Goal: Task Accomplishment & Management: Manage account settings

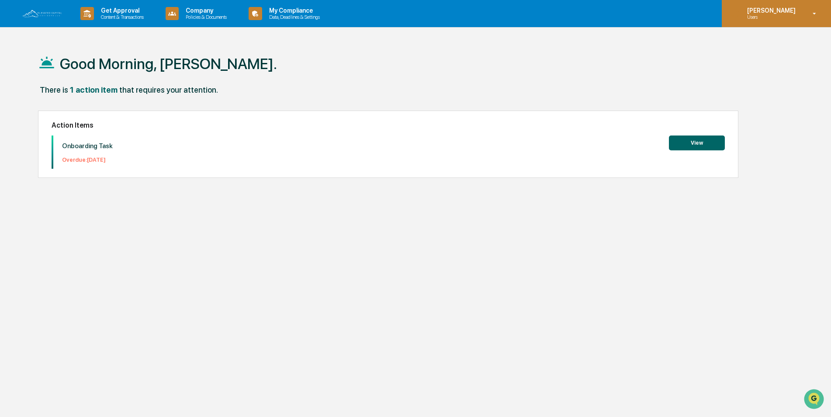
click at [816, 12] on icon at bounding box center [814, 14] width 15 height 8
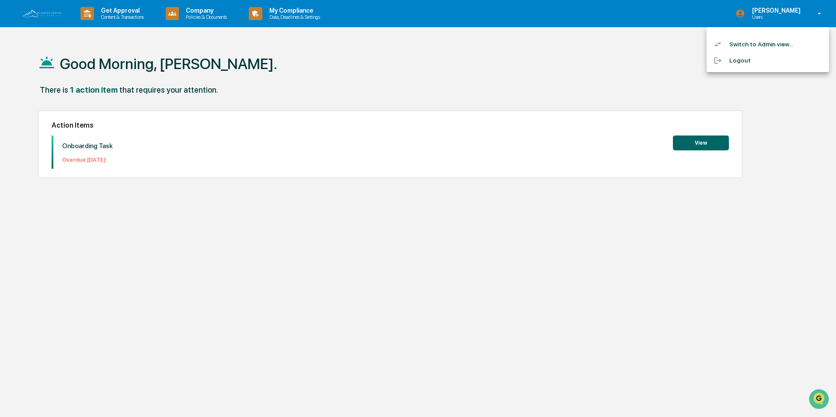
click at [758, 43] on li "Switch to Admin view..." at bounding box center [767, 44] width 122 height 16
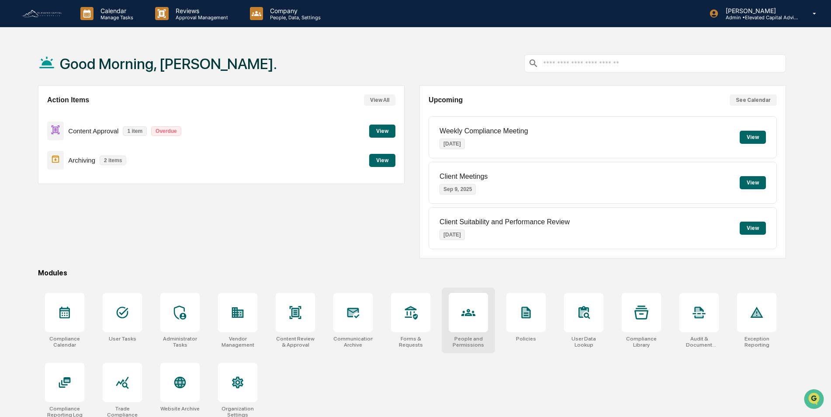
click at [469, 310] on icon at bounding box center [468, 312] width 14 height 7
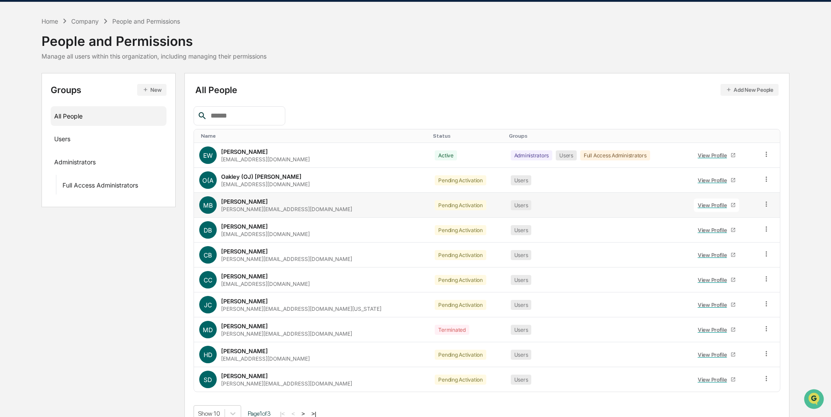
scroll to position [39, 0]
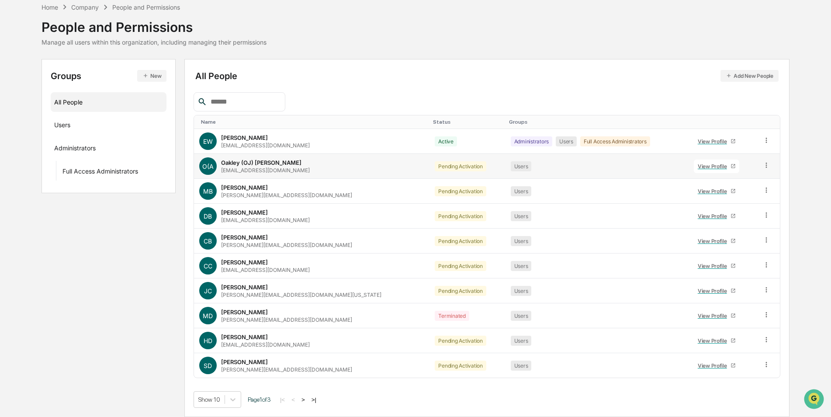
click at [763, 167] on icon at bounding box center [767, 165] width 8 height 8
click at [626, 88] on div "All People Add New People Name Status Groups EW Elton Wilcox ewilcox@elevatedca…" at bounding box center [487, 238] width 587 height 340
click at [69, 124] on div "Users" at bounding box center [62, 126] width 16 height 10
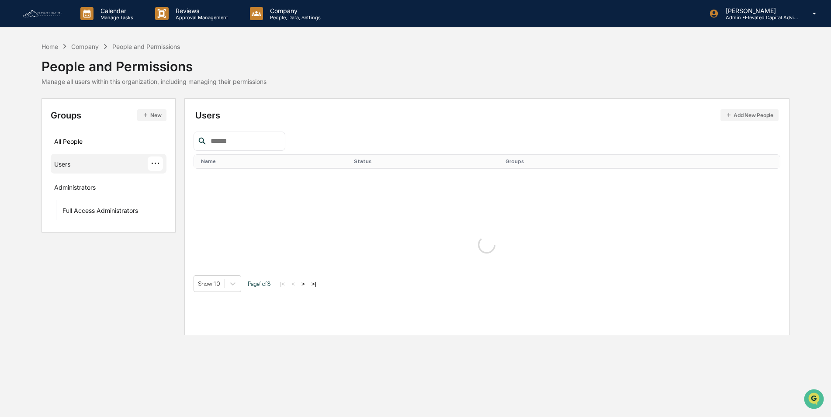
scroll to position [0, 0]
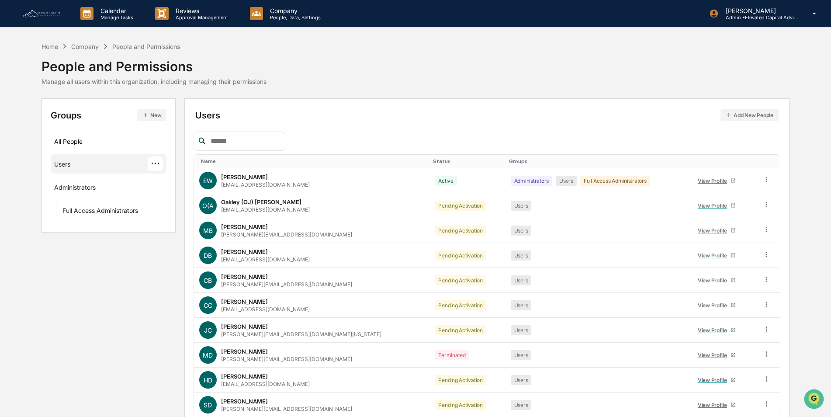
click at [156, 162] on div "···" at bounding box center [155, 163] width 15 height 14
click at [74, 140] on div "All People" at bounding box center [108, 141] width 109 height 14
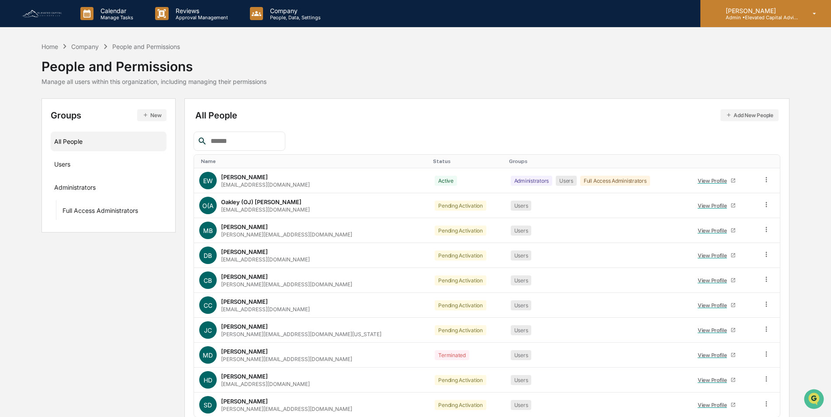
click at [809, 10] on icon at bounding box center [814, 14] width 15 height 8
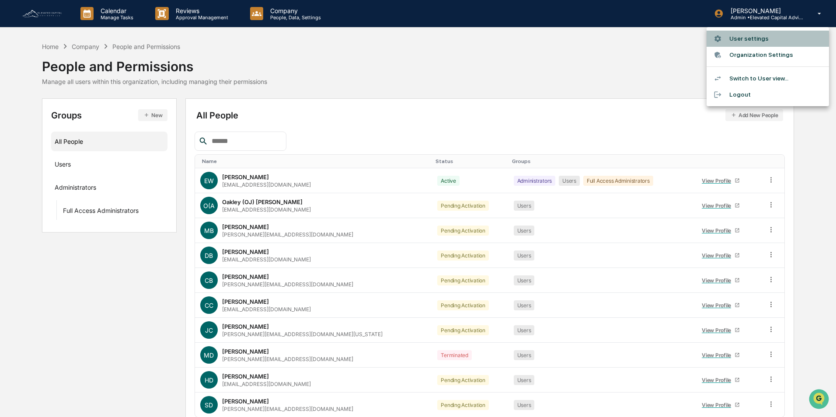
click at [740, 38] on li "User settings" at bounding box center [767, 39] width 122 height 16
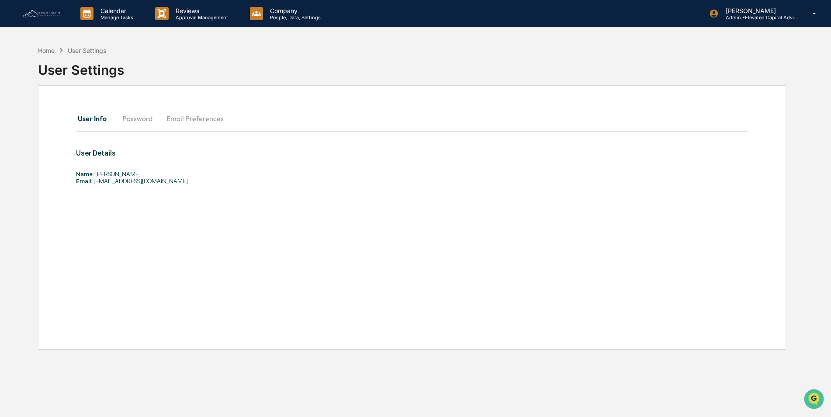
click at [45, 9] on img at bounding box center [42, 14] width 42 height 10
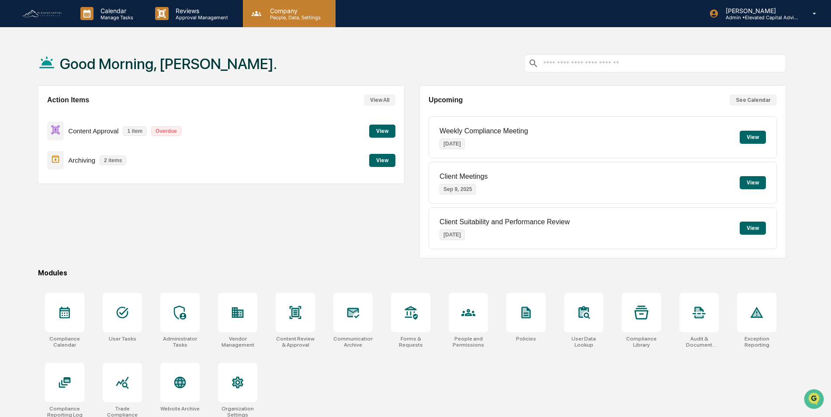
click at [290, 10] on p "Company" at bounding box center [294, 10] width 62 height 7
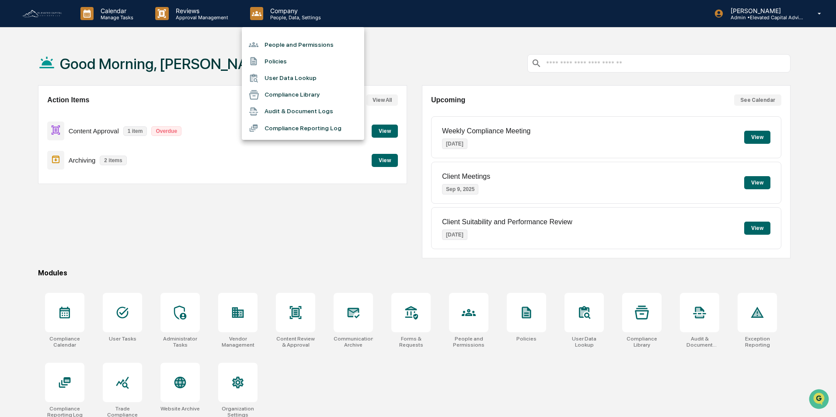
click at [123, 316] on div at bounding box center [418, 208] width 836 height 417
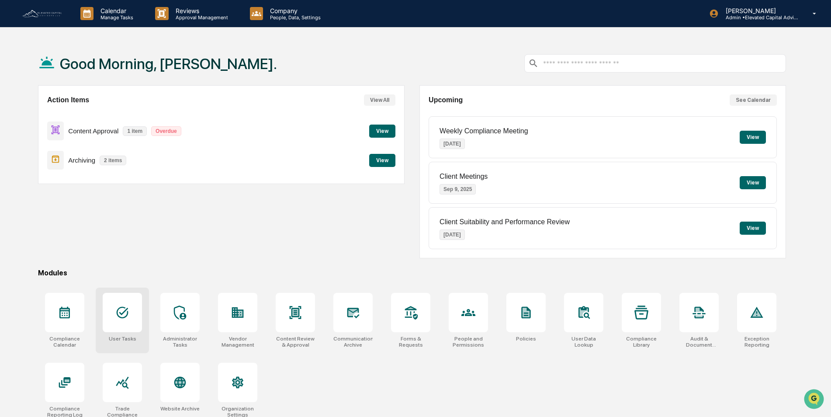
click at [123, 312] on icon at bounding box center [123, 313] width 12 height 12
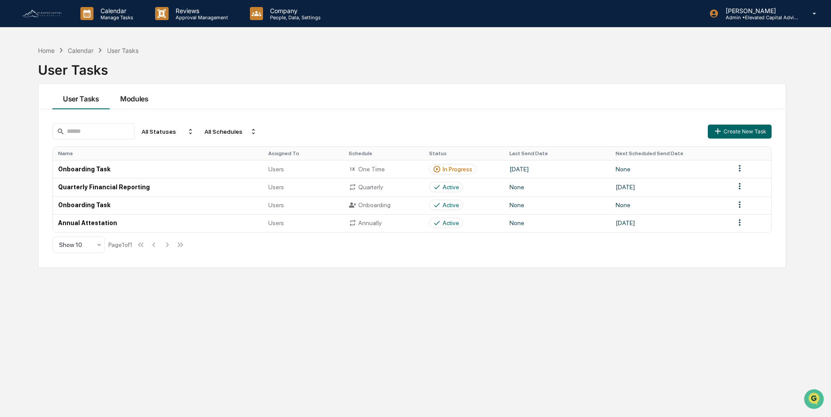
click at [134, 101] on button "Modules" at bounding box center [134, 96] width 49 height 25
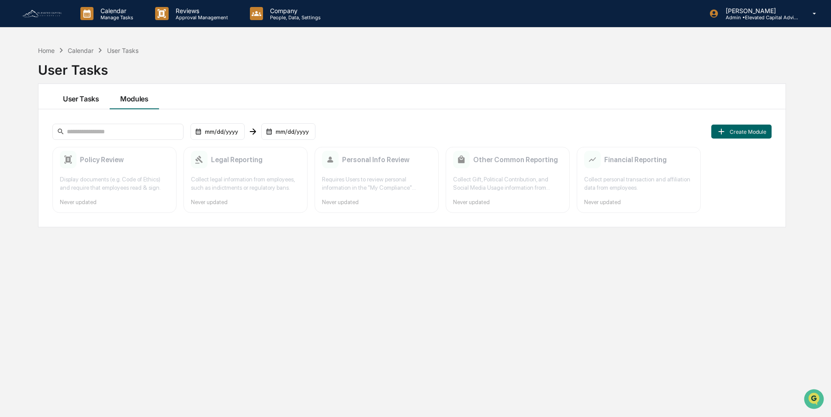
click at [81, 99] on button "User Tasks" at bounding box center [80, 96] width 57 height 25
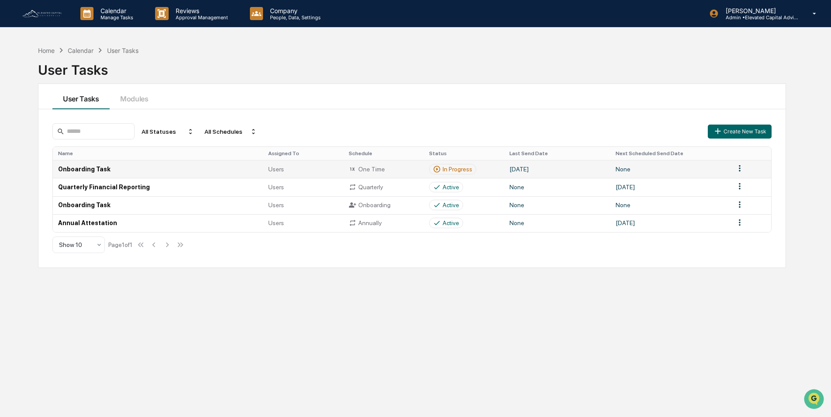
click at [739, 169] on html "Calendar Manage Tasks Reviews Approval Management Company People, Data, Setting…" at bounding box center [415, 208] width 831 height 417
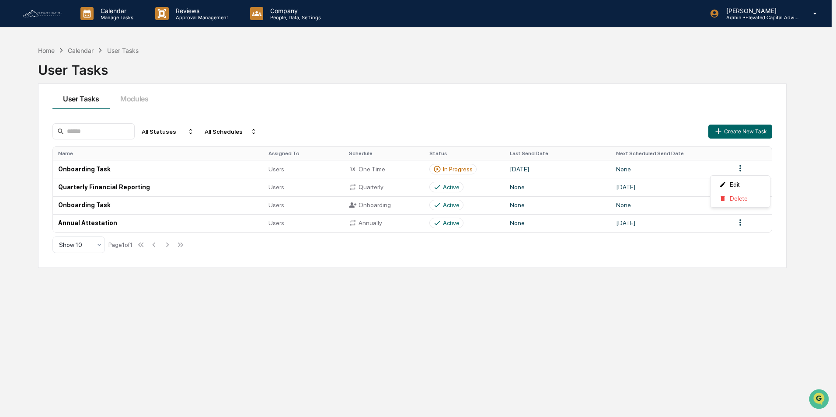
click at [682, 278] on html "Calendar Manage Tasks Reviews Approval Management Company People, Data, Setting…" at bounding box center [418, 208] width 836 height 417
click at [113, 11] on p "Calendar" at bounding box center [116, 10] width 44 height 7
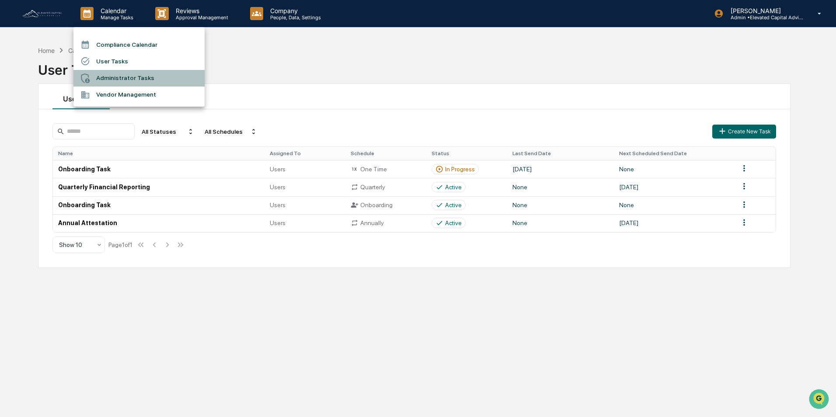
click at [118, 76] on li "Administrator Tasks" at bounding box center [138, 78] width 131 height 17
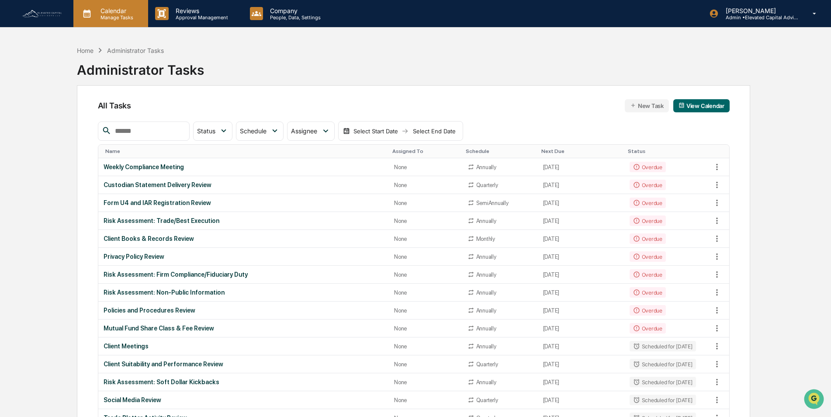
click at [117, 16] on p "Manage Tasks" at bounding box center [116, 17] width 44 height 6
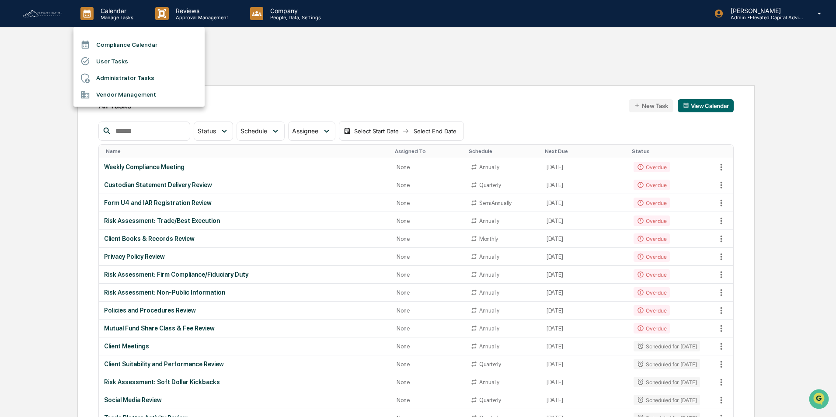
click at [115, 59] on li "User Tasks" at bounding box center [138, 61] width 131 height 17
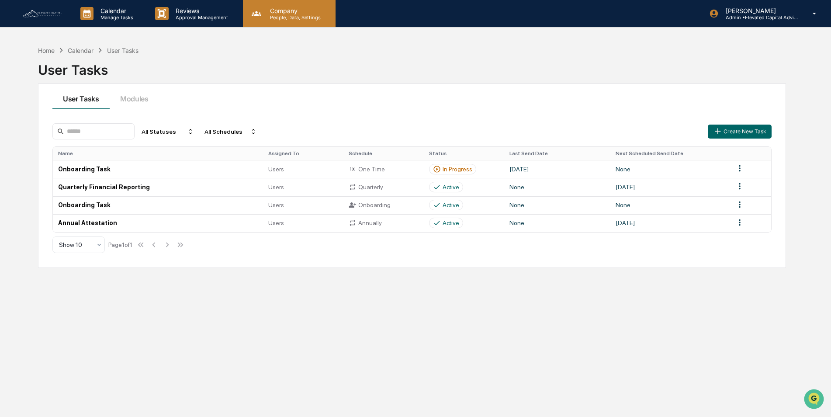
click at [285, 11] on p "Company" at bounding box center [294, 10] width 62 height 7
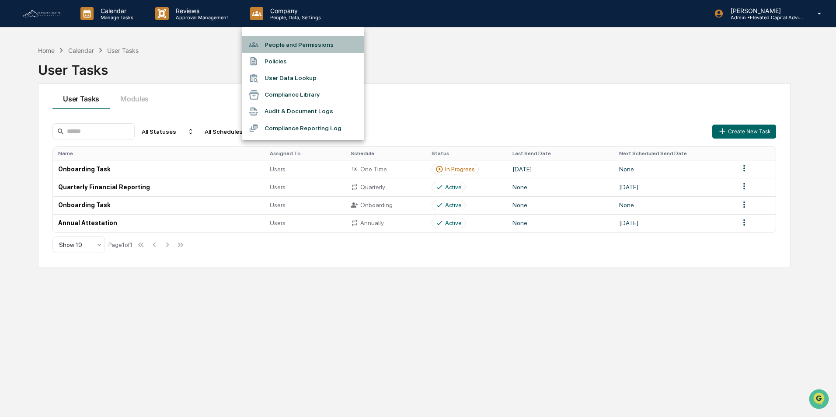
click at [291, 43] on li "People and Permissions" at bounding box center [303, 44] width 122 height 17
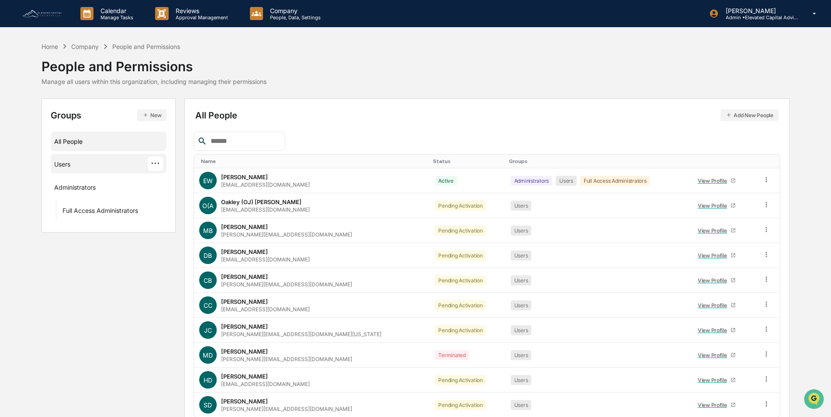
click at [66, 167] on div "Users" at bounding box center [62, 165] width 16 height 10
click at [766, 204] on icon at bounding box center [767, 205] width 8 height 8
click at [139, 276] on div "Groups New All People Users ··· Administrators Full Access Administrators Users…" at bounding box center [416, 277] width 748 height 358
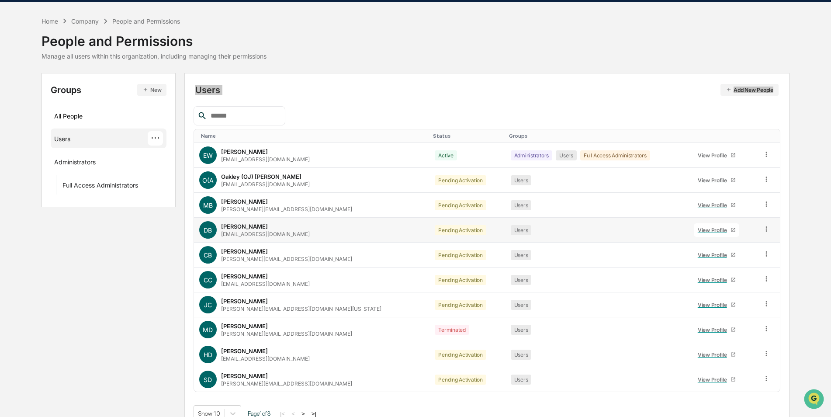
scroll to position [39, 0]
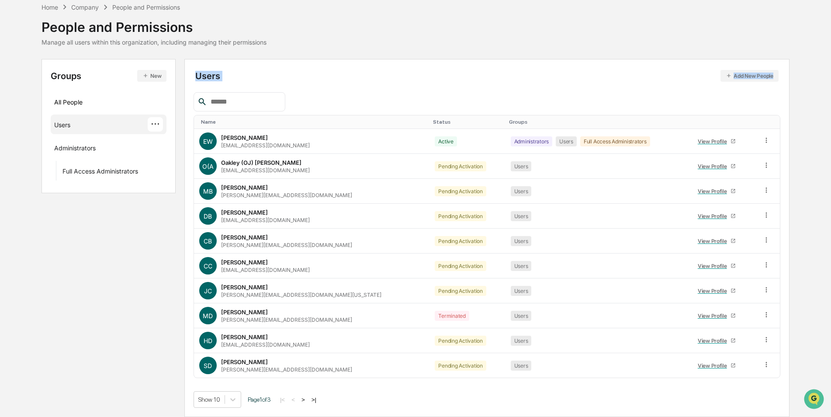
click at [307, 399] on button ">" at bounding box center [303, 399] width 9 height 7
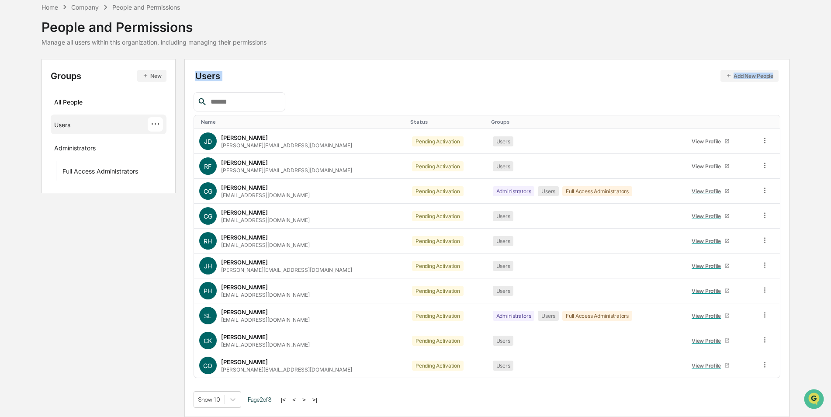
click at [352, 89] on div "Users Add New People Name Status Groups [PERSON_NAME] [PERSON_NAME][EMAIL_ADDRE…" at bounding box center [487, 238] width 587 height 340
click at [308, 398] on button ">" at bounding box center [304, 399] width 9 height 7
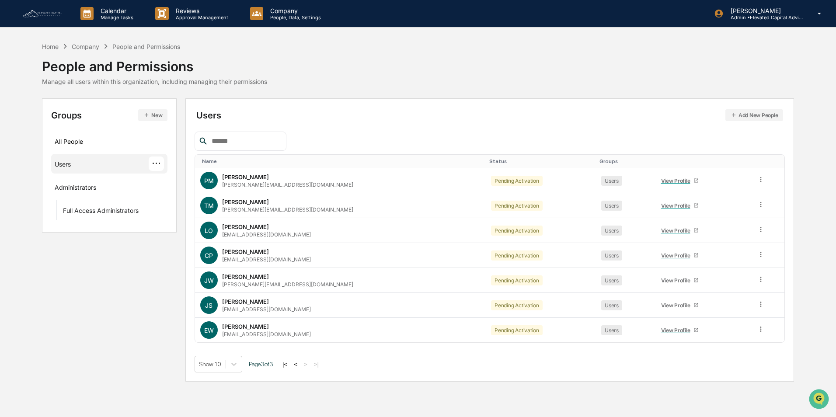
click at [744, 114] on button "Add New People" at bounding box center [754, 115] width 58 height 12
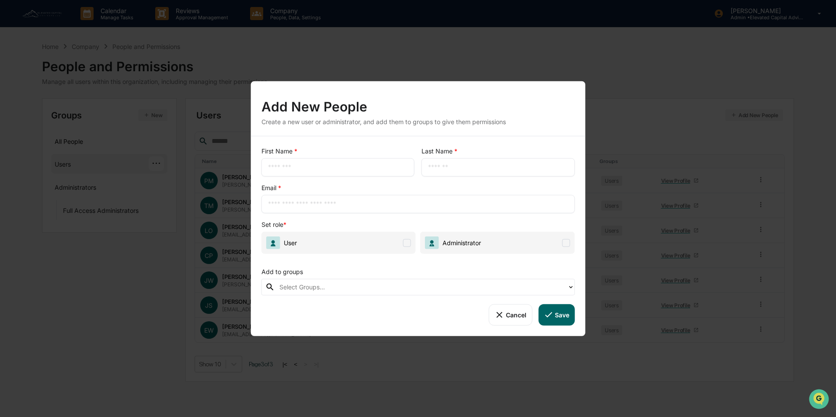
click at [334, 164] on input "text" at bounding box center [338, 167] width 140 height 9
type input "*******"
type input "*****"
click at [357, 201] on input "text" at bounding box center [418, 204] width 300 height 9
type input "**********"
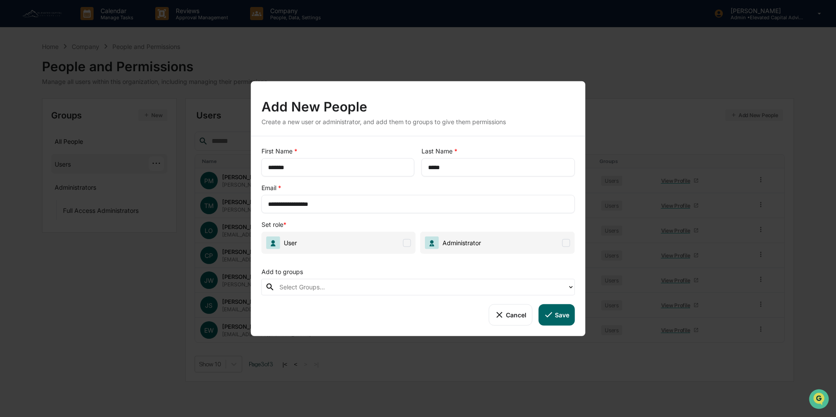
click at [405, 243] on span at bounding box center [407, 243] width 8 height 8
click at [364, 281] on div "Select Groups..." at bounding box center [421, 287] width 292 height 14
click at [394, 264] on div "Add to groups" at bounding box center [417, 270] width 313 height 18
click at [557, 316] on button "Save" at bounding box center [556, 314] width 36 height 21
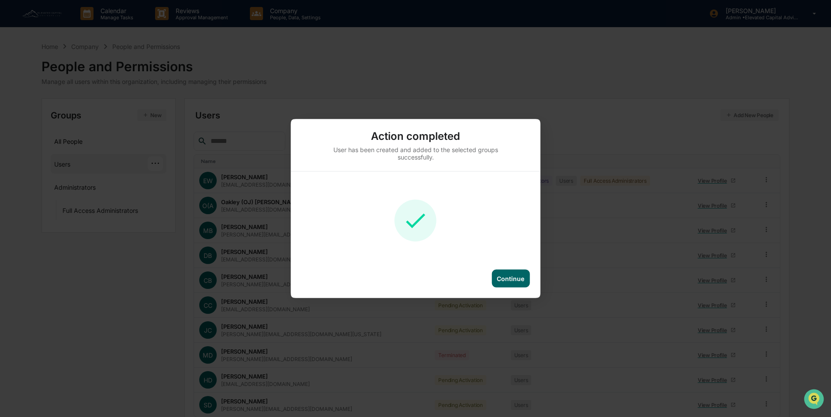
click at [519, 278] on div "Continue" at bounding box center [511, 278] width 28 height 7
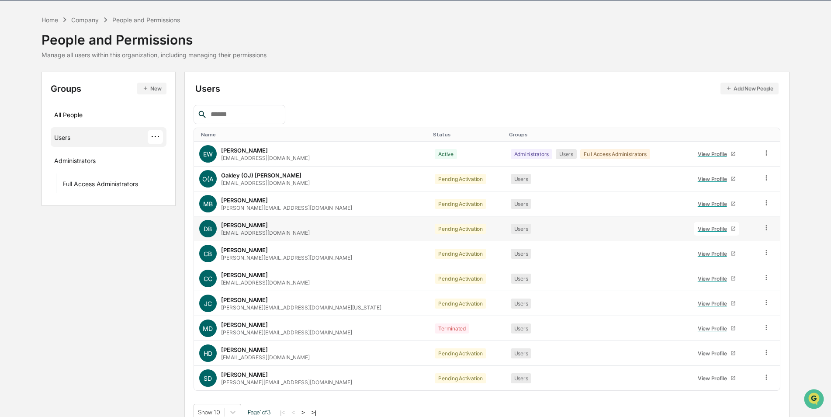
scroll to position [39, 0]
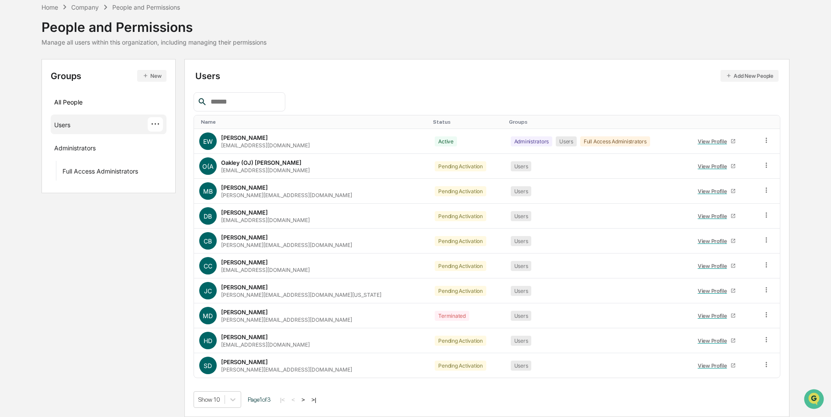
click at [317, 400] on button ">|" at bounding box center [314, 399] width 10 height 7
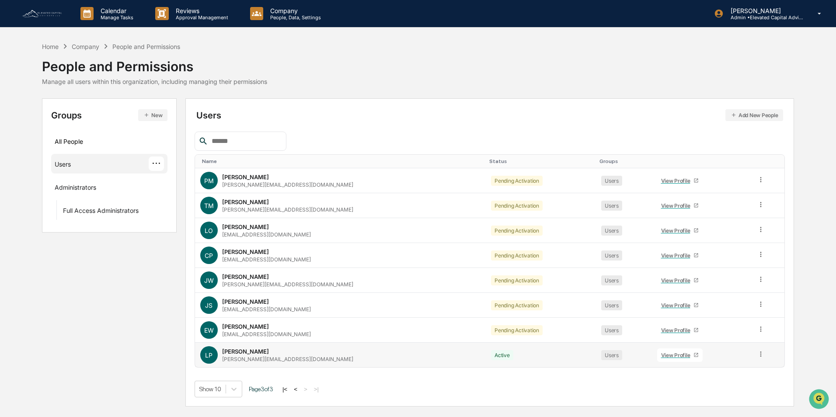
click at [760, 355] on icon at bounding box center [760, 353] width 1 height 5
click at [695, 385] on div "Change Status" at bounding box center [717, 386] width 73 height 10
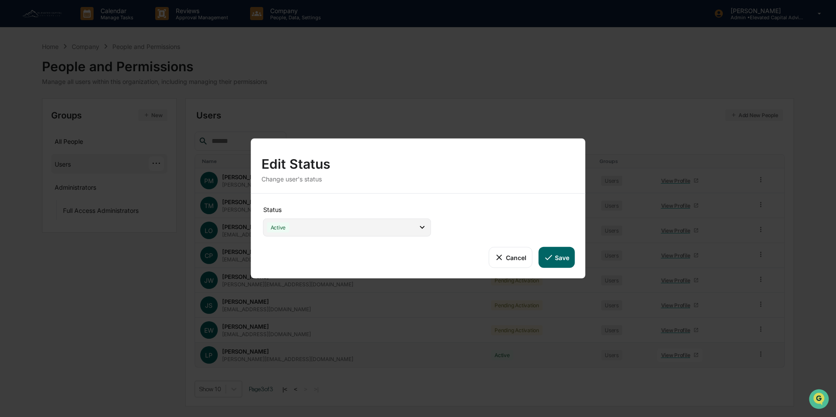
click at [367, 231] on div "Active" at bounding box center [347, 228] width 168 height 18
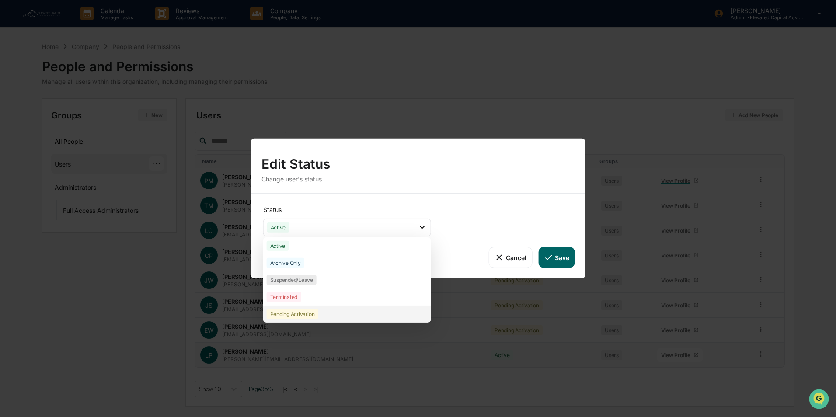
click at [295, 313] on div "Pending Activation" at bounding box center [293, 314] width 52 height 10
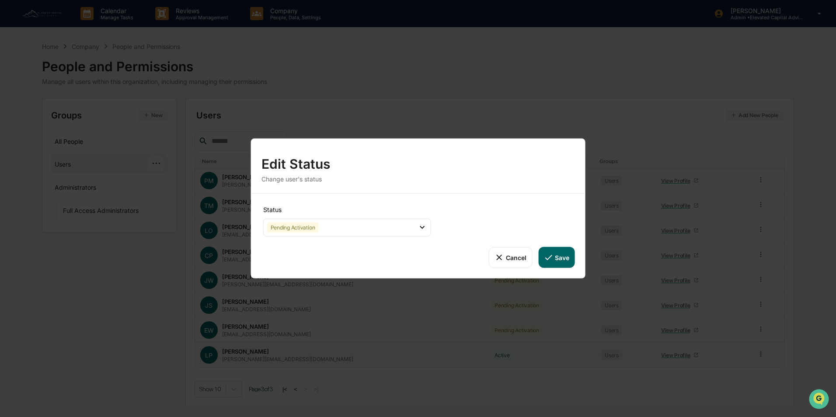
click at [558, 257] on button "Save" at bounding box center [556, 257] width 36 height 21
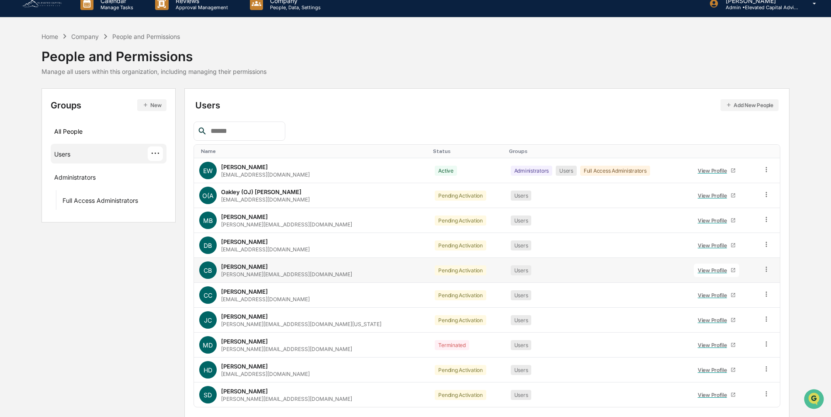
scroll to position [39, 0]
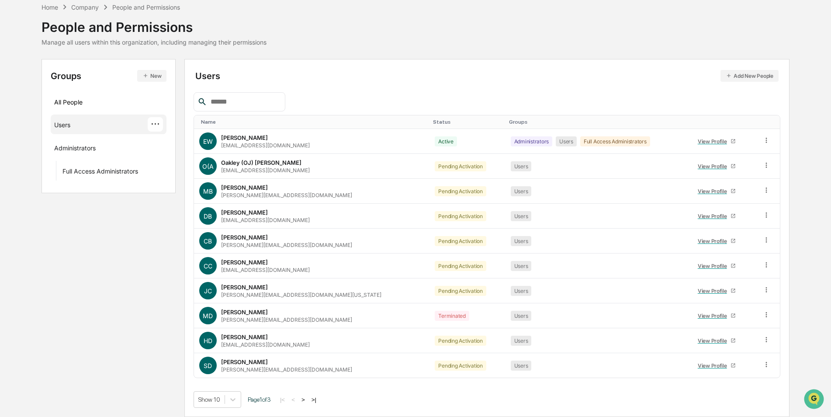
click at [306, 399] on button ">" at bounding box center [303, 399] width 9 height 7
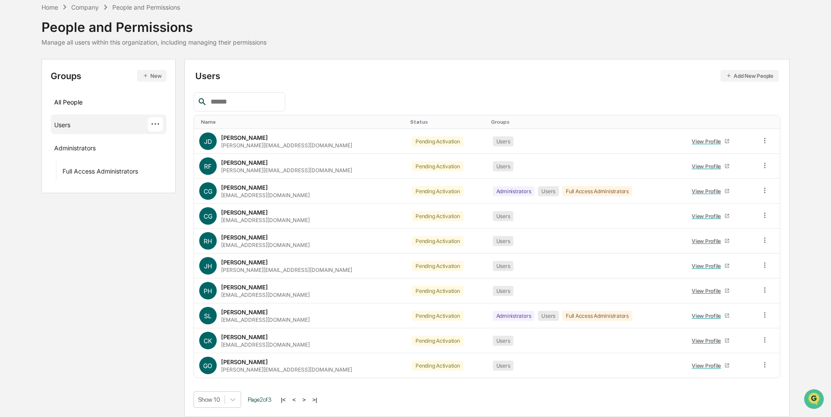
click at [298, 400] on button "<" at bounding box center [294, 399] width 9 height 7
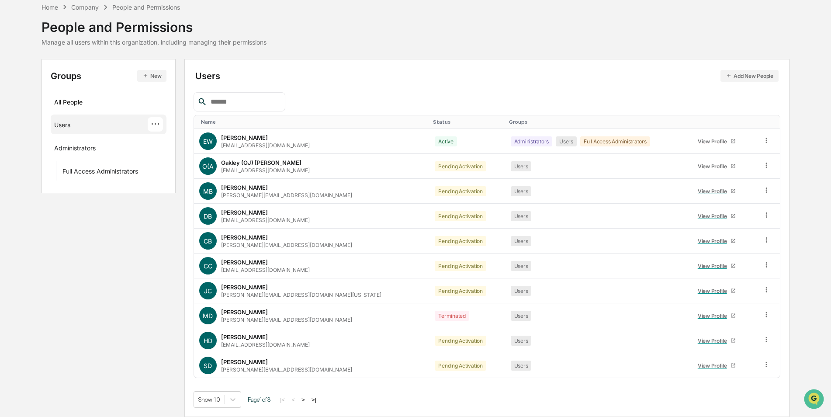
click at [254, 99] on input "text" at bounding box center [244, 101] width 74 height 11
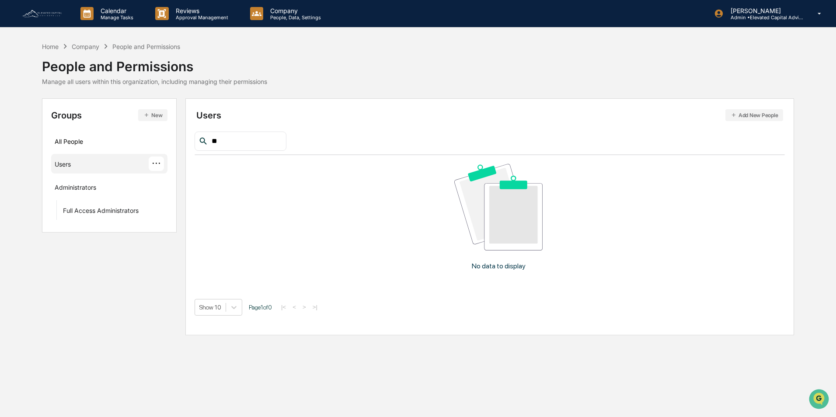
type input "*"
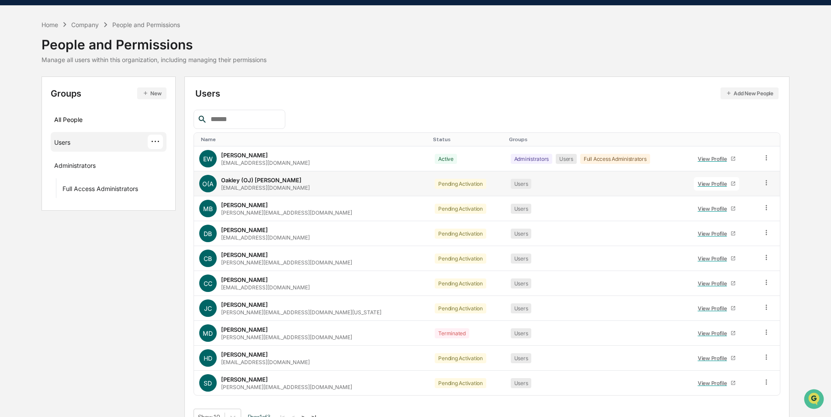
scroll to position [39, 0]
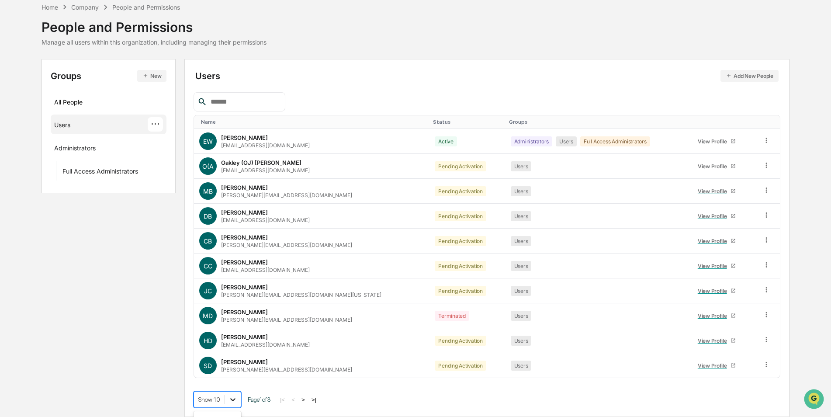
click at [233, 399] on body "Calendar Manage Tasks Reviews Approval Management Company People, Data, Setting…" at bounding box center [415, 189] width 831 height 456
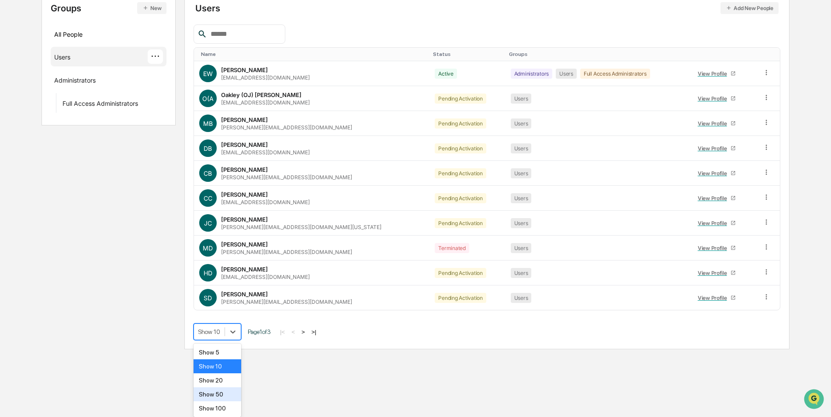
click at [220, 392] on div "Show 50" at bounding box center [218, 394] width 48 height 14
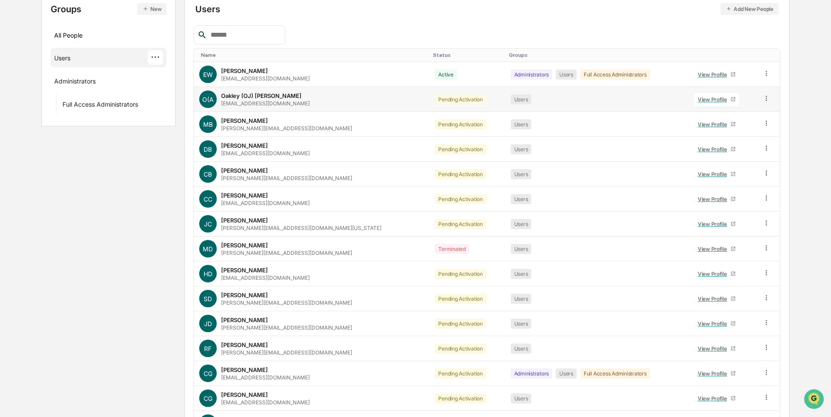
scroll to position [94, 0]
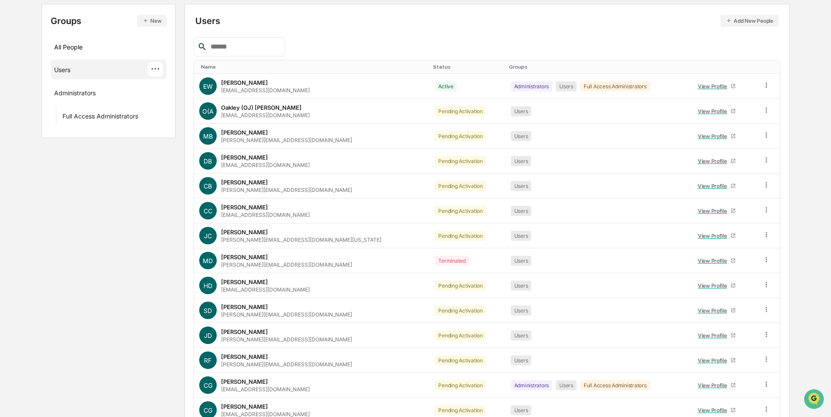
click at [240, 46] on input "text" at bounding box center [244, 46] width 74 height 11
click at [753, 21] on button "Add New People" at bounding box center [750, 21] width 58 height 12
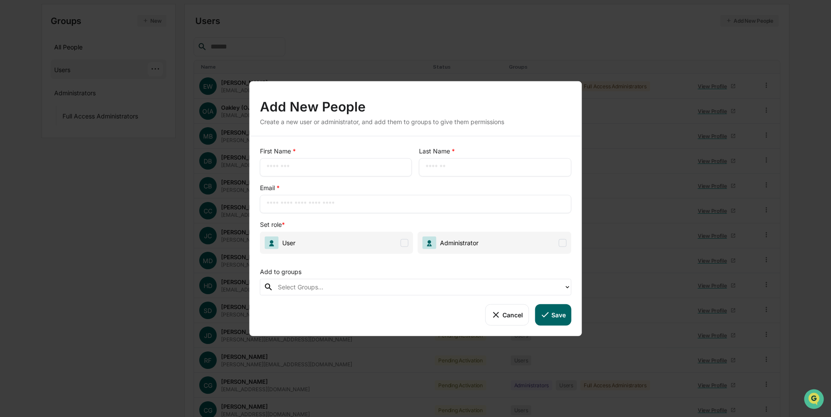
click at [326, 165] on input "text" at bounding box center [336, 167] width 139 height 9
type input "******"
type input "****"
type input "**********"
click at [403, 242] on span at bounding box center [405, 243] width 8 height 8
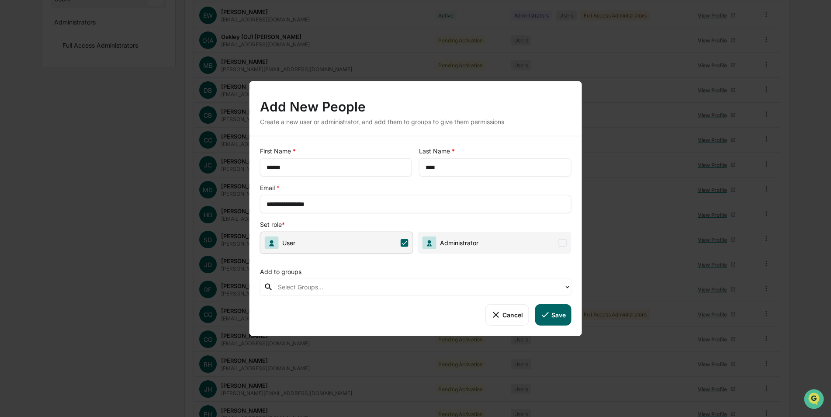
scroll to position [225, 0]
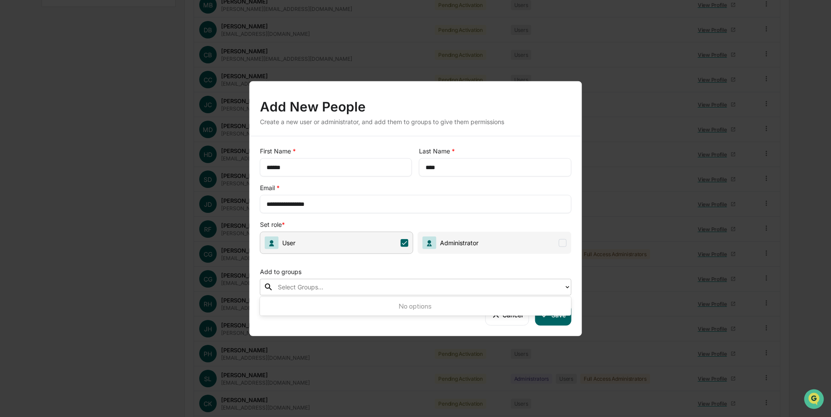
click at [363, 284] on div at bounding box center [419, 287] width 282 height 10
click at [524, 267] on div "Add to groups" at bounding box center [416, 270] width 312 height 18
click at [552, 316] on button "Save" at bounding box center [553, 314] width 36 height 21
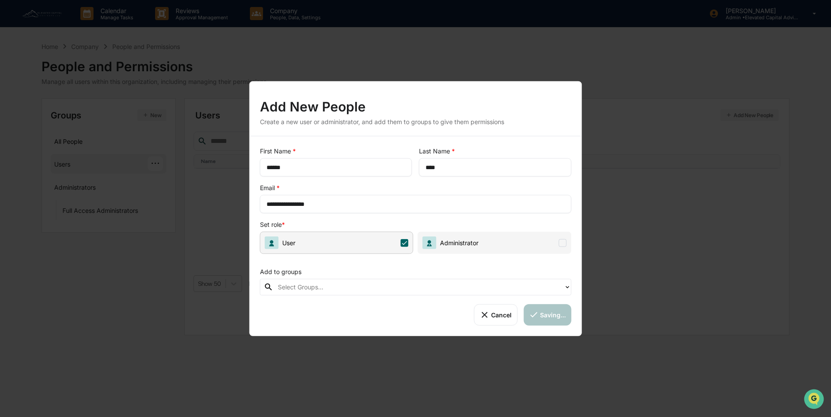
scroll to position [0, 0]
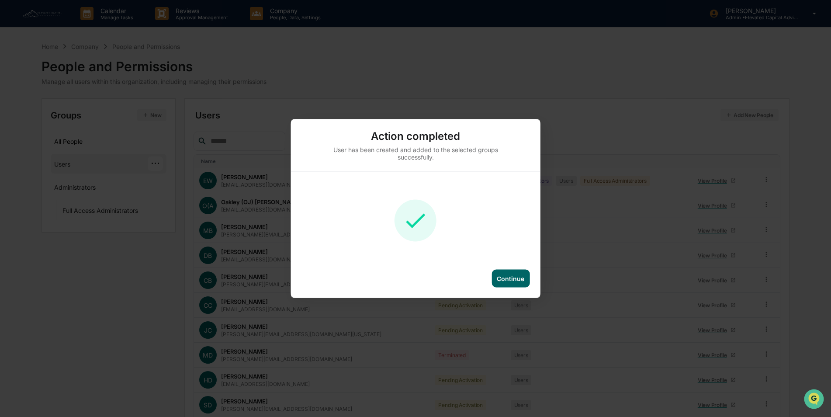
click at [509, 274] on div "Continue" at bounding box center [511, 279] width 38 height 18
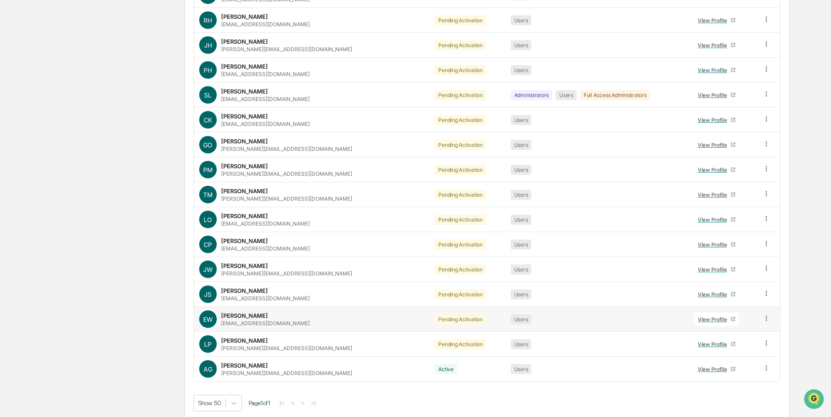
scroll to position [513, 0]
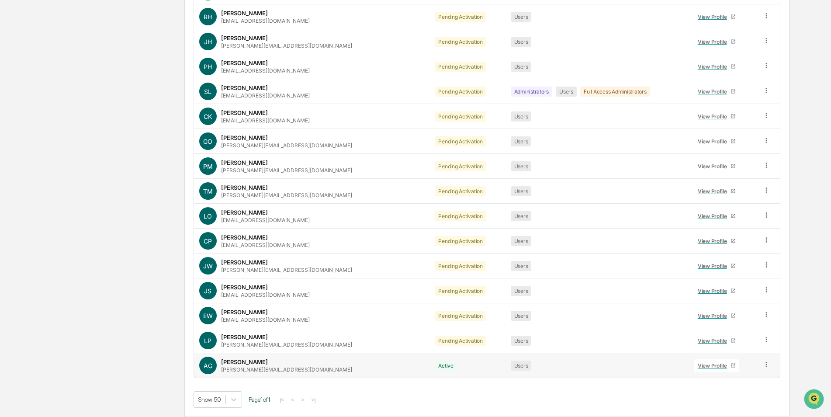
click at [763, 365] on icon at bounding box center [767, 365] width 8 height 8
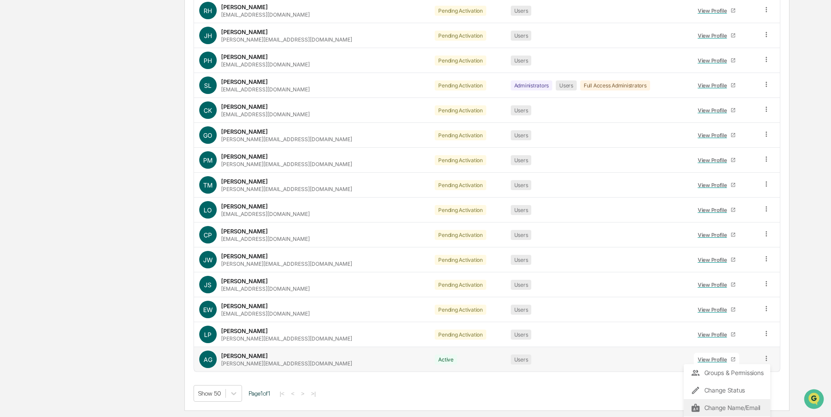
scroll to position [536, 0]
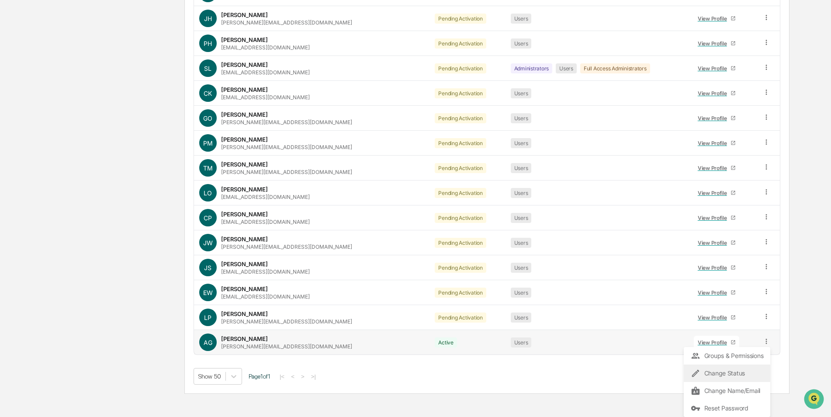
click at [720, 373] on div "Change Status" at bounding box center [727, 373] width 73 height 10
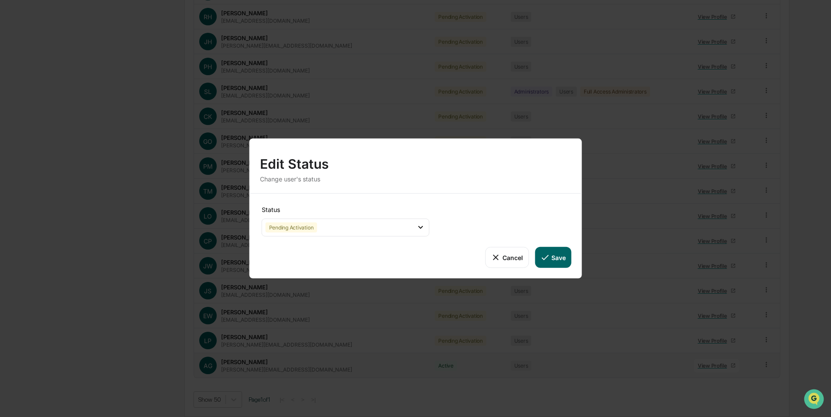
click at [559, 256] on button "Save" at bounding box center [553, 257] width 36 height 21
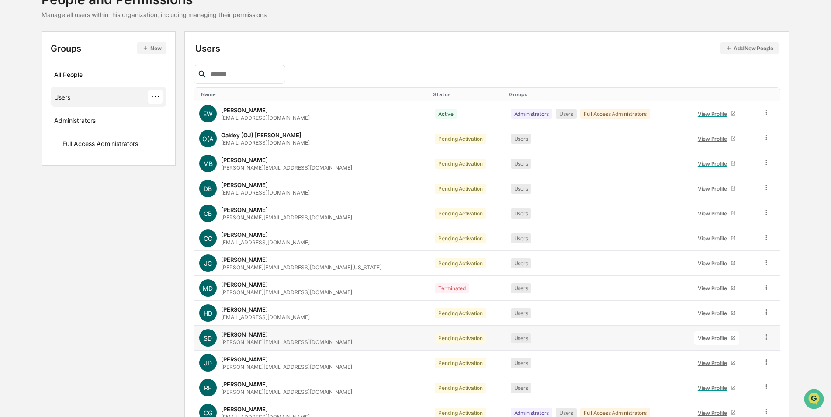
scroll to position [32, 0]
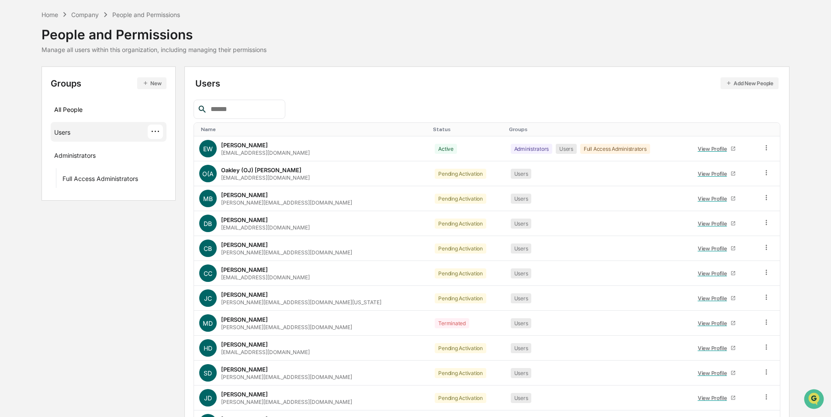
click at [736, 83] on button "Add New People" at bounding box center [750, 83] width 58 height 12
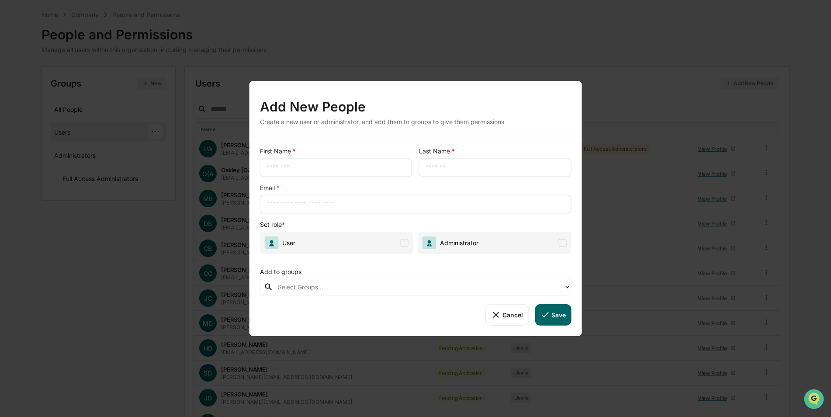
click at [502, 308] on button "Cancel" at bounding box center [507, 314] width 43 height 21
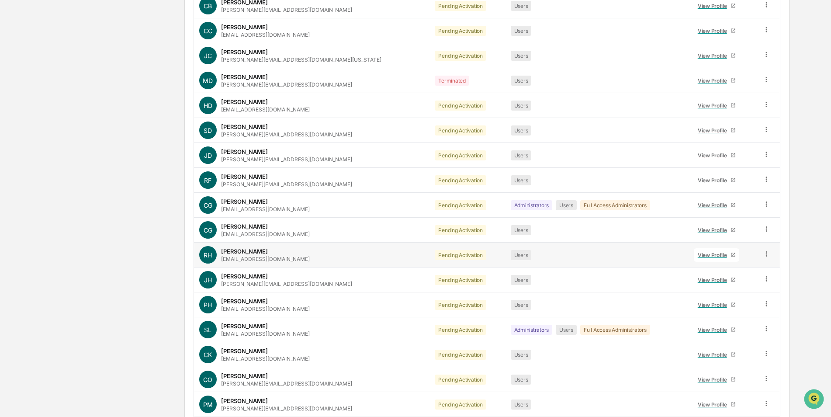
scroll to position [294, 0]
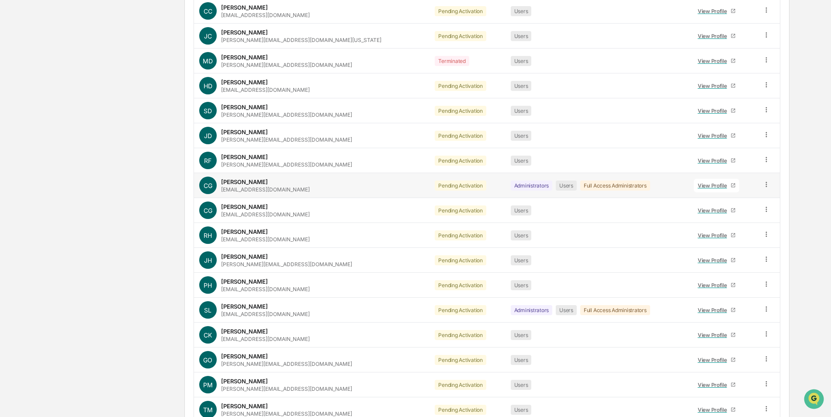
click at [763, 184] on icon at bounding box center [767, 184] width 8 height 8
click at [714, 216] on div "Change Status" at bounding box center [727, 216] width 73 height 10
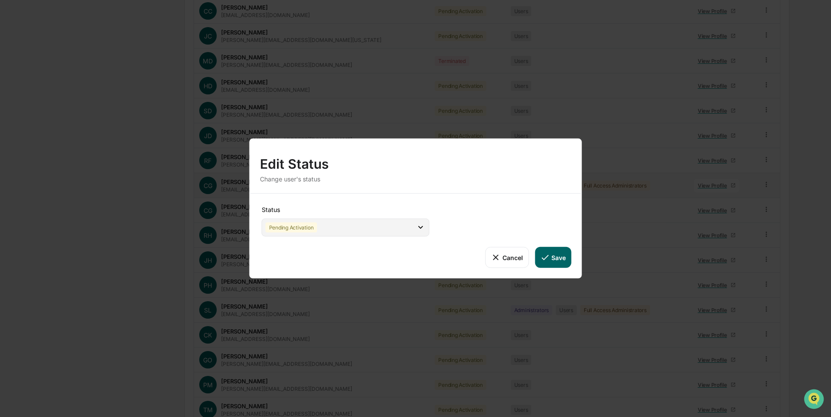
click at [356, 231] on div "Pending Activation" at bounding box center [346, 228] width 168 height 18
click at [440, 156] on div "Edit Status" at bounding box center [416, 160] width 312 height 23
click at [507, 257] on button "Cancel" at bounding box center [507, 257] width 43 height 21
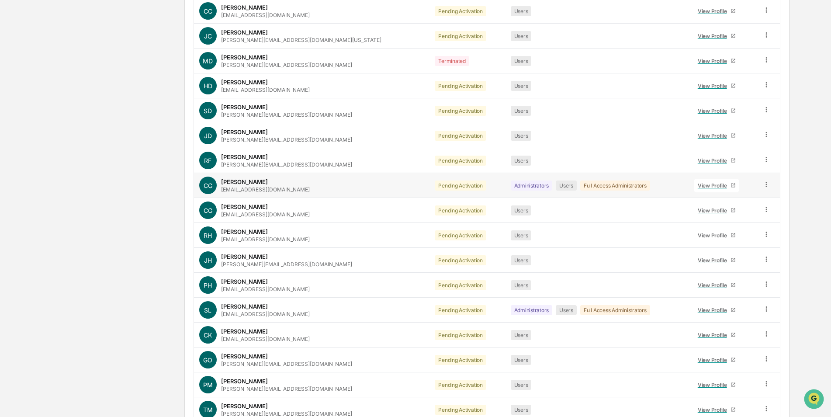
click at [766, 185] on icon at bounding box center [766, 184] width 1 height 5
click at [726, 215] on div "Change Status" at bounding box center [727, 216] width 73 height 10
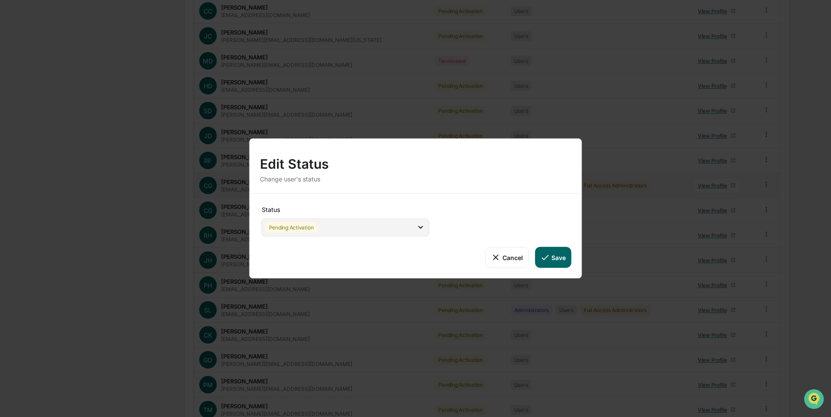
click at [349, 231] on div "Pending Activation" at bounding box center [346, 228] width 168 height 18
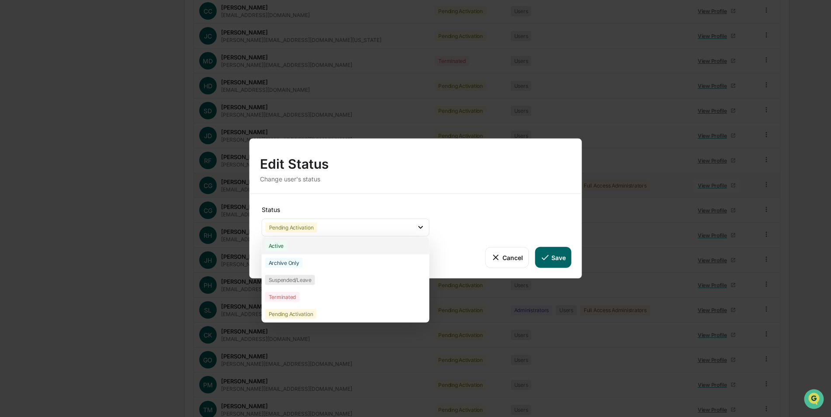
click at [281, 247] on div "Active" at bounding box center [276, 246] width 22 height 10
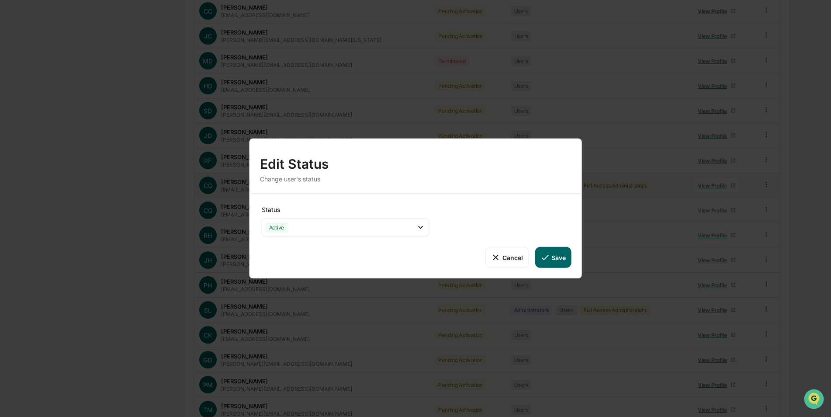
click at [555, 257] on button "Save" at bounding box center [553, 257] width 36 height 21
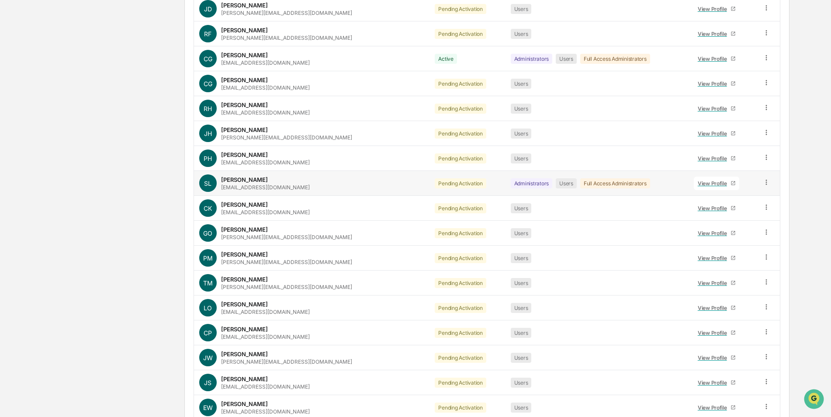
scroll to position [513, 0]
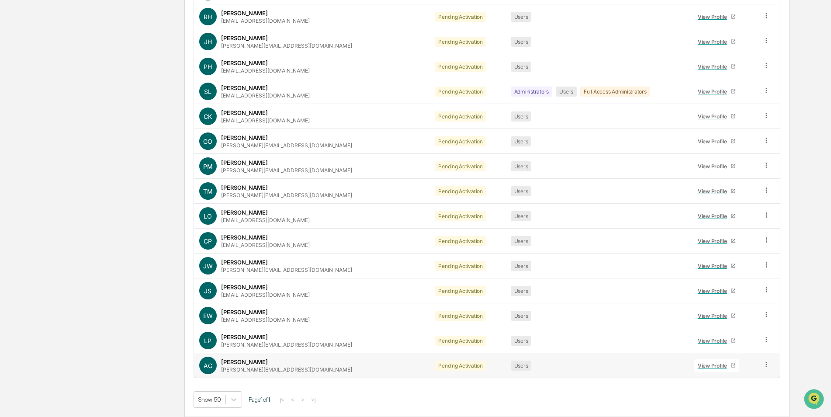
click at [763, 365] on icon at bounding box center [767, 365] width 8 height 8
click at [615, 394] on div "Show 50 Page 1 of 1 |< < > >|" at bounding box center [487, 399] width 587 height 17
click at [766, 365] on icon at bounding box center [766, 364] width 1 height 5
click at [726, 395] on div "Change Status" at bounding box center [727, 396] width 73 height 10
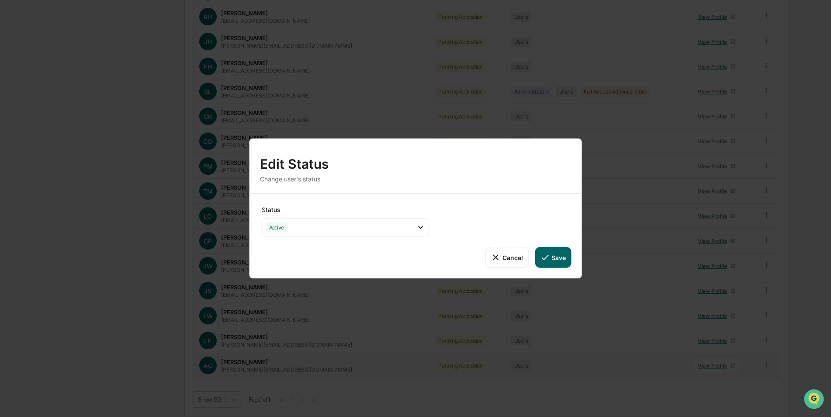
click at [552, 256] on button "Save" at bounding box center [553, 257] width 36 height 21
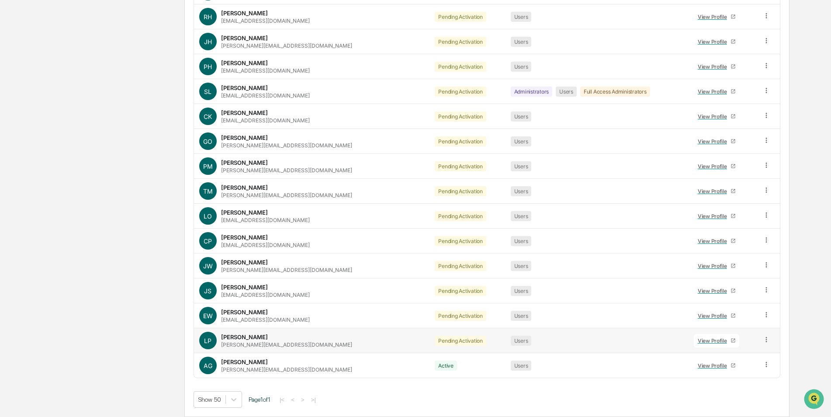
click at [764, 341] on icon at bounding box center [767, 340] width 8 height 8
click at [715, 372] on div "Change Status" at bounding box center [727, 371] width 73 height 10
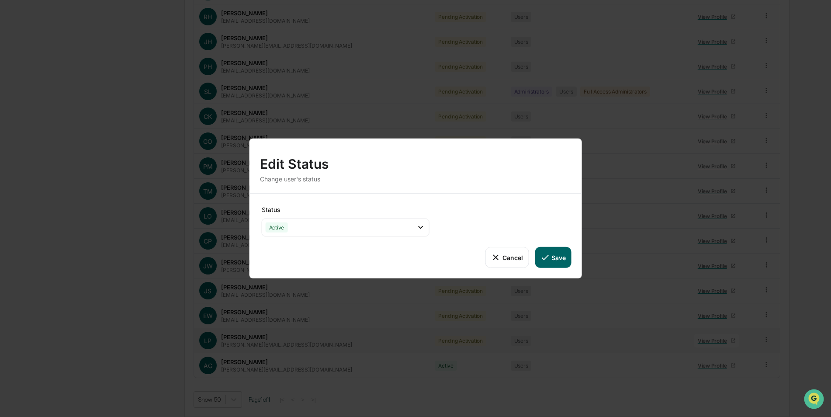
click at [555, 258] on button "Save" at bounding box center [553, 257] width 36 height 21
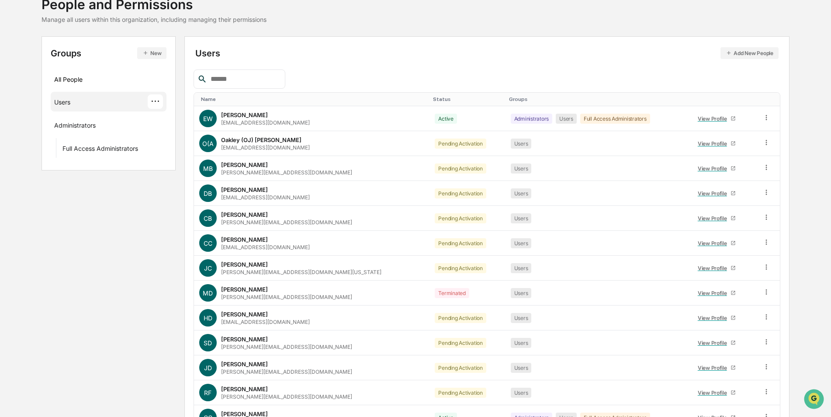
scroll to position [131, 0]
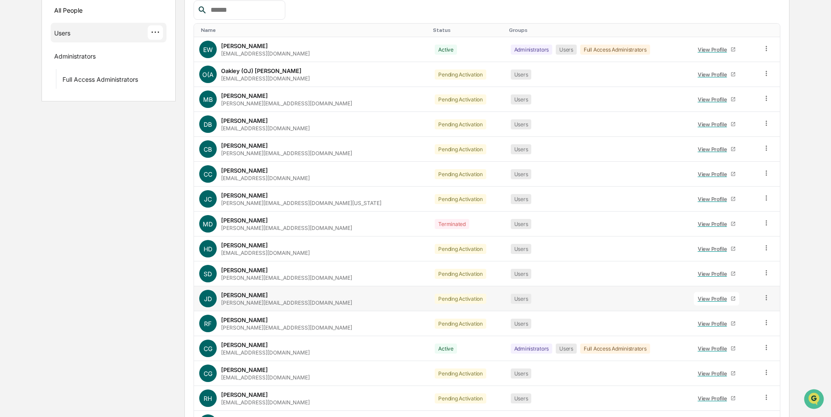
click at [763, 299] on icon at bounding box center [767, 298] width 8 height 8
click at [638, 350] on div "Administrators Users Full Access Administrators" at bounding box center [597, 348] width 173 height 10
click at [704, 348] on div "View Profile" at bounding box center [714, 348] width 33 height 7
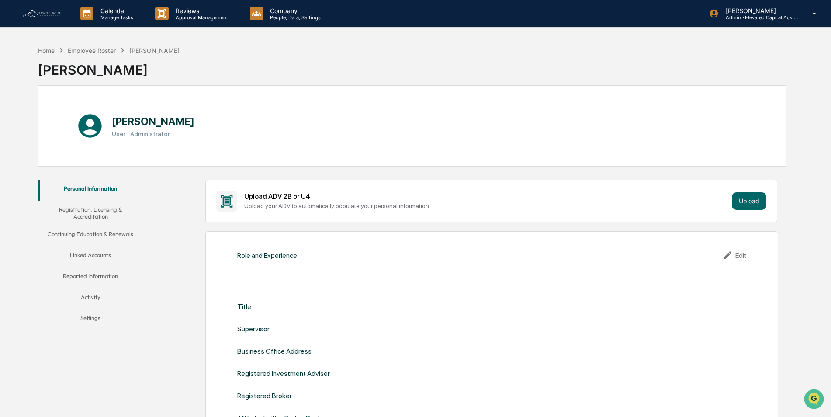
click at [86, 295] on button "Activity" at bounding box center [90, 298] width 104 height 21
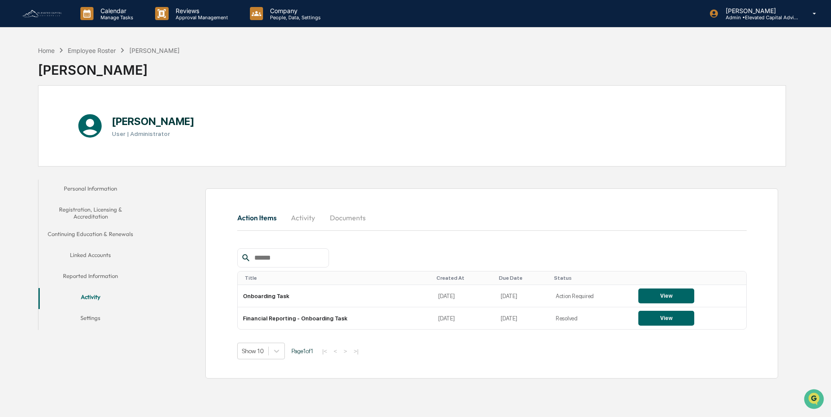
click at [303, 219] on button "Activity" at bounding box center [303, 217] width 39 height 21
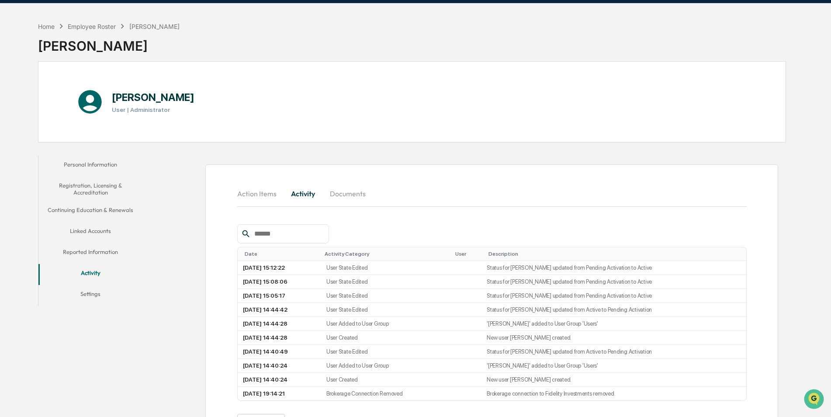
scroll to position [44, 0]
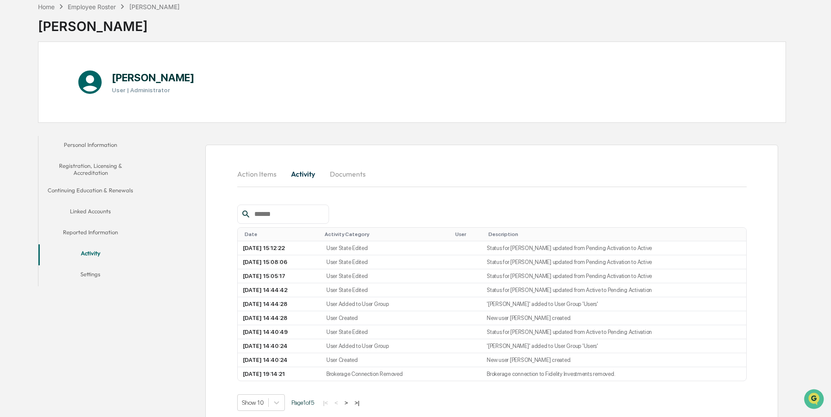
click at [345, 173] on button "Documents" at bounding box center [348, 173] width 50 height 21
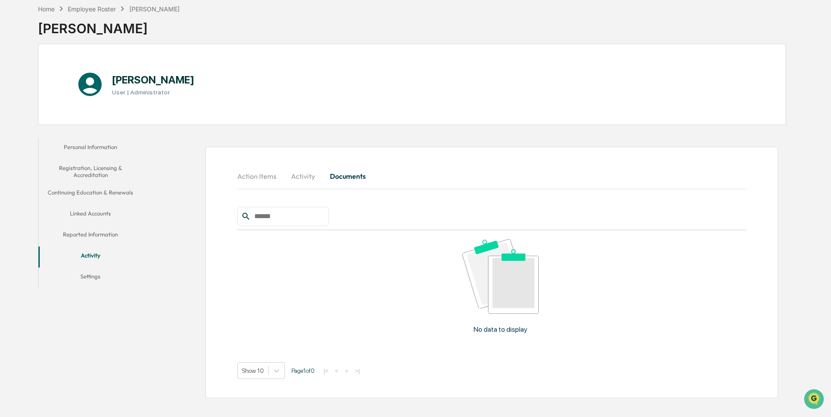
click at [257, 178] on button "Action Items" at bounding box center [260, 176] width 46 height 21
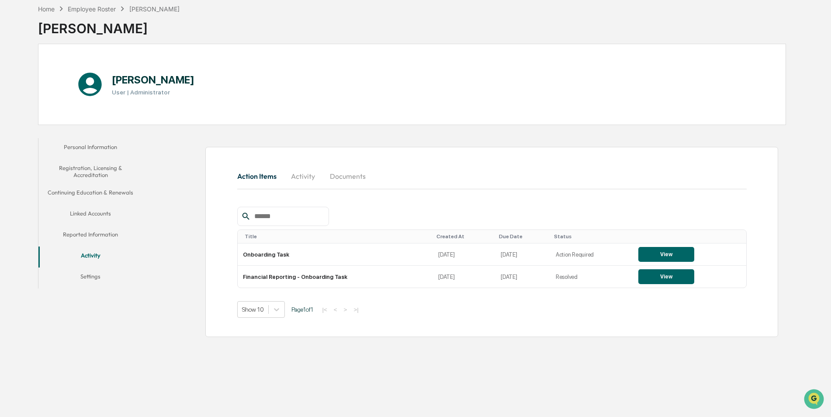
click at [305, 176] on button "Activity" at bounding box center [303, 176] width 39 height 21
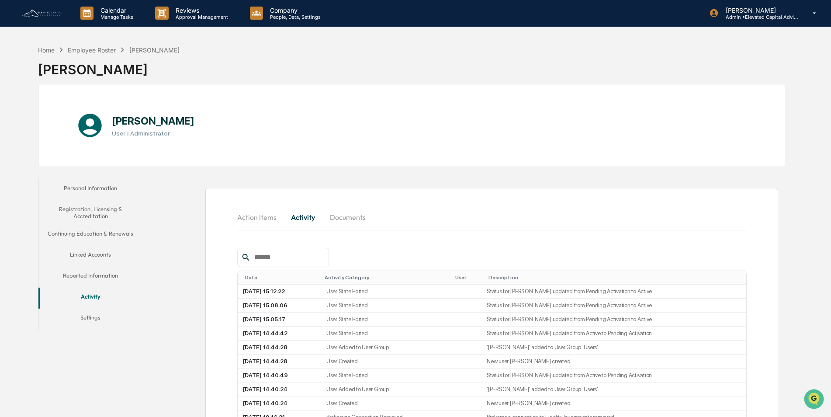
scroll to position [0, 0]
click at [99, 52] on div "Employee Roster" at bounding box center [92, 50] width 48 height 7
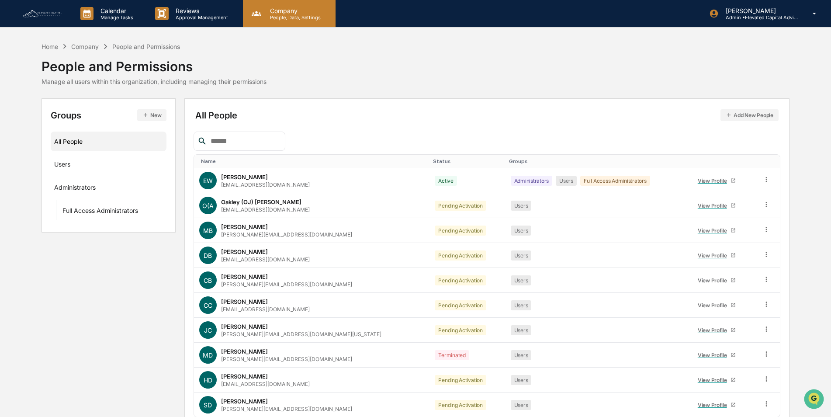
click at [285, 13] on p "Company" at bounding box center [294, 10] width 62 height 7
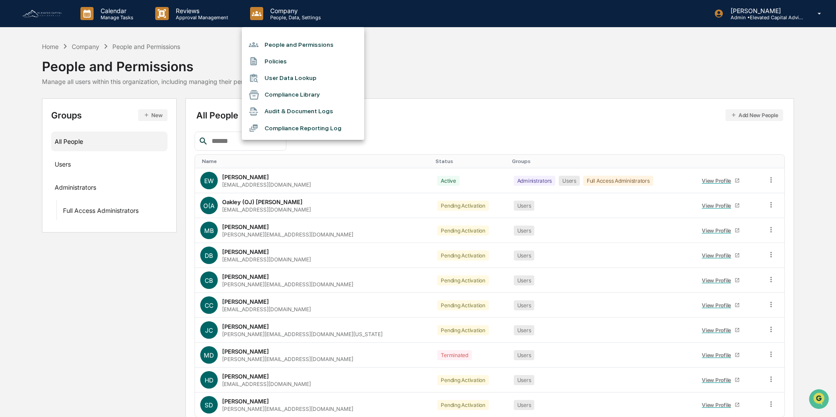
click at [291, 111] on li "Audit & Document Logs" at bounding box center [303, 111] width 122 height 17
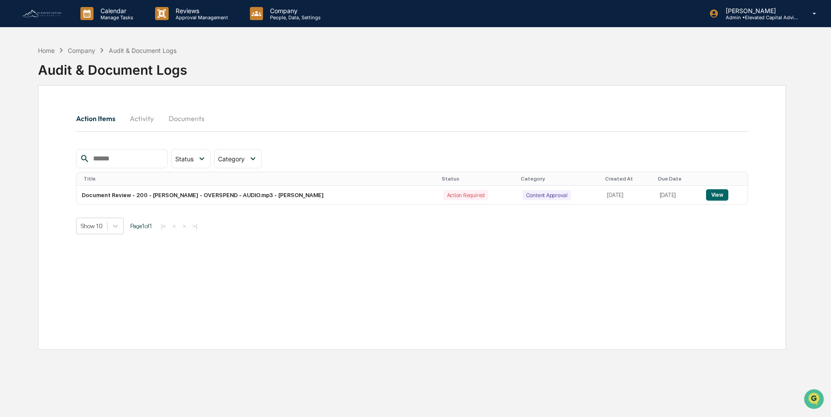
click at [143, 118] on button "Activity" at bounding box center [141, 118] width 39 height 21
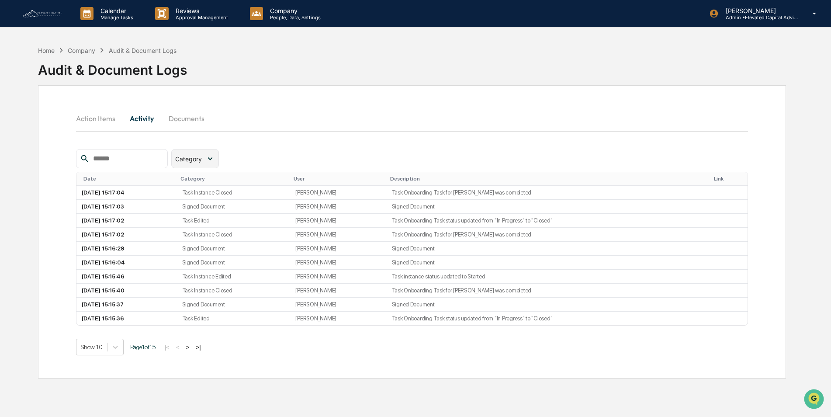
click at [215, 160] on icon at bounding box center [210, 159] width 10 height 10
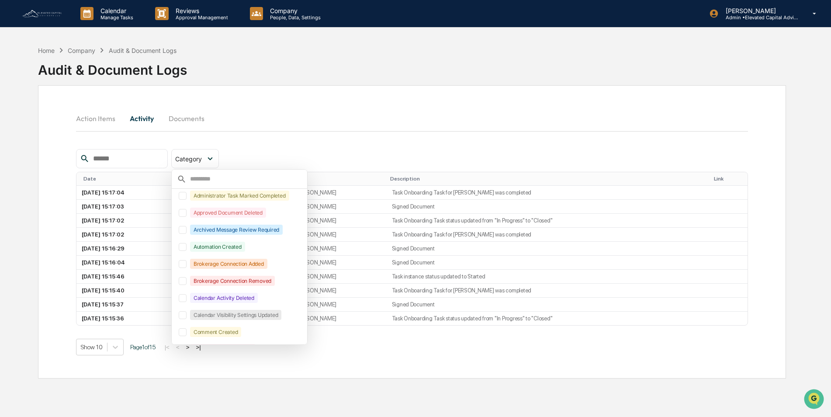
click at [345, 142] on div "Action Items Activity Documents" at bounding box center [412, 128] width 673 height 41
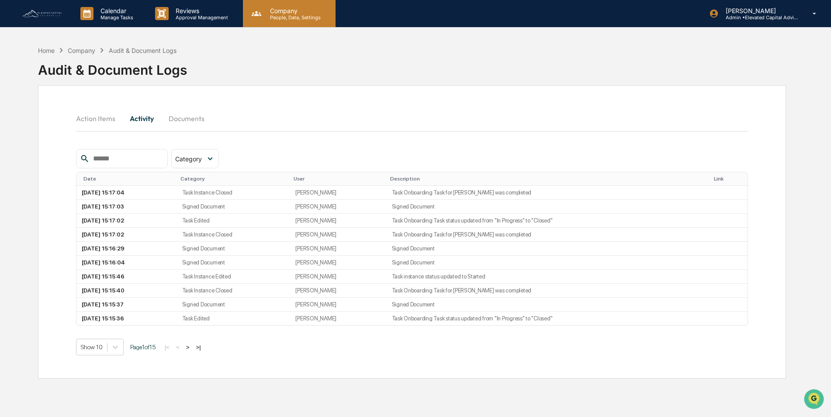
click at [272, 12] on p "Company" at bounding box center [294, 10] width 62 height 7
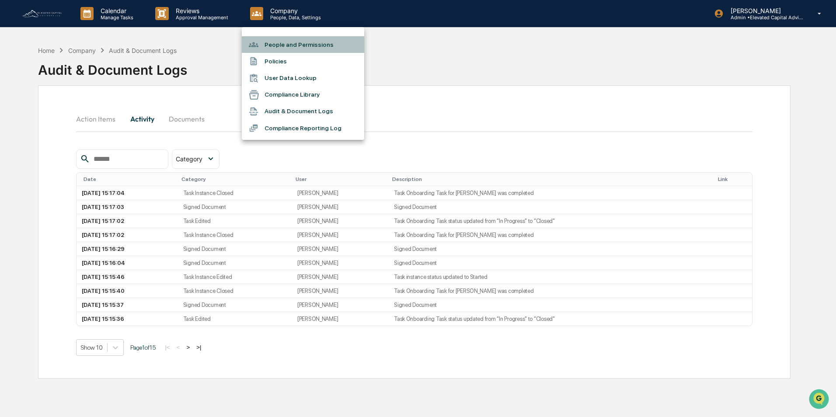
click at [281, 46] on li "People and Permissions" at bounding box center [303, 44] width 122 height 17
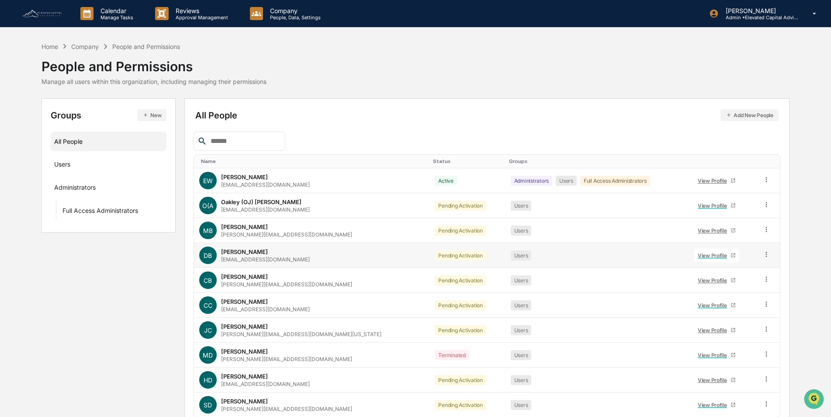
scroll to position [39, 0]
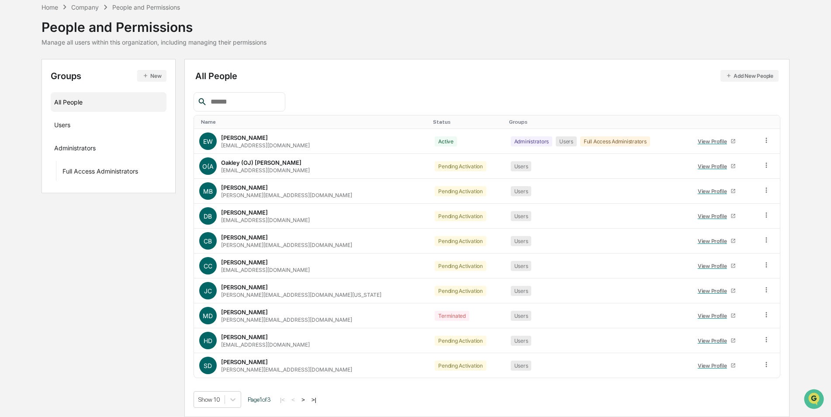
click at [250, 104] on input "text" at bounding box center [244, 101] width 74 height 11
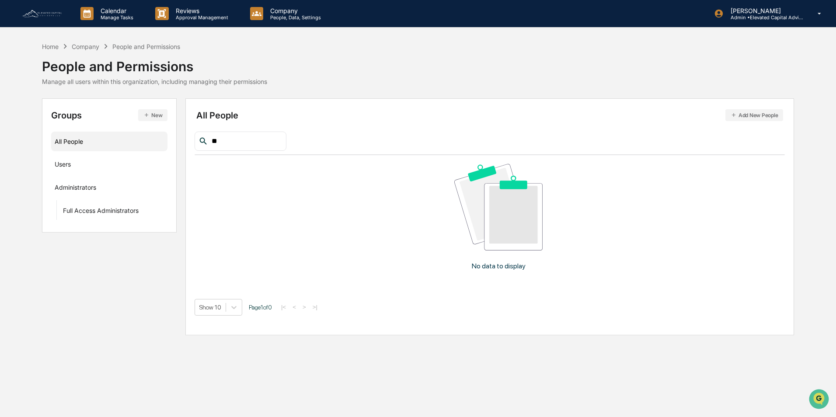
type input "*"
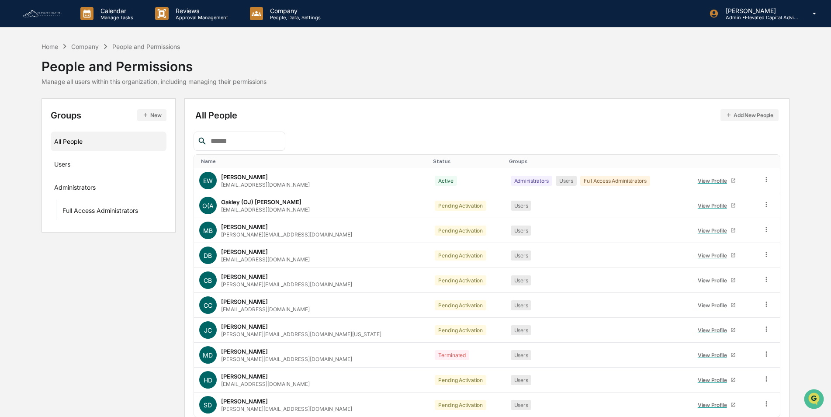
click at [345, 134] on div at bounding box center [487, 141] width 587 height 19
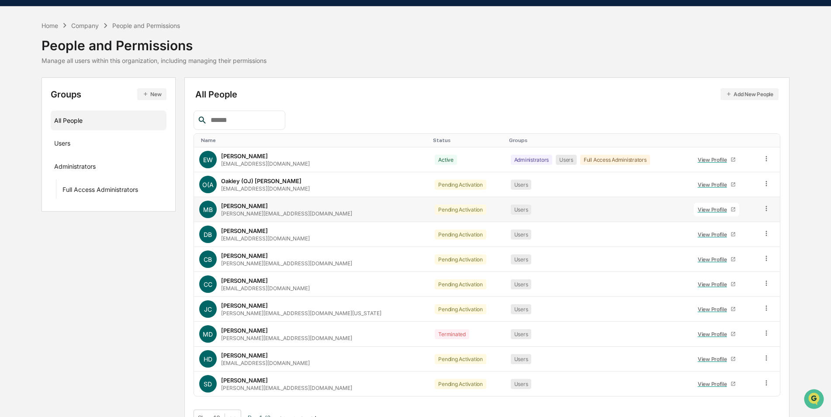
scroll to position [39, 0]
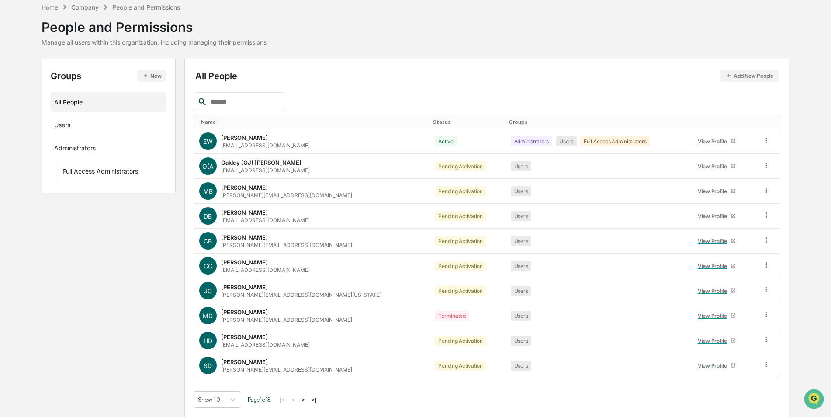
click at [307, 397] on button ">" at bounding box center [303, 399] width 9 height 7
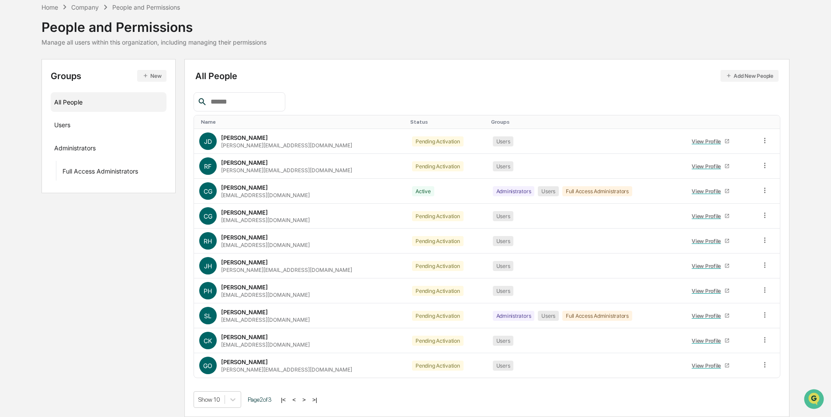
click at [308, 400] on button ">" at bounding box center [304, 399] width 9 height 7
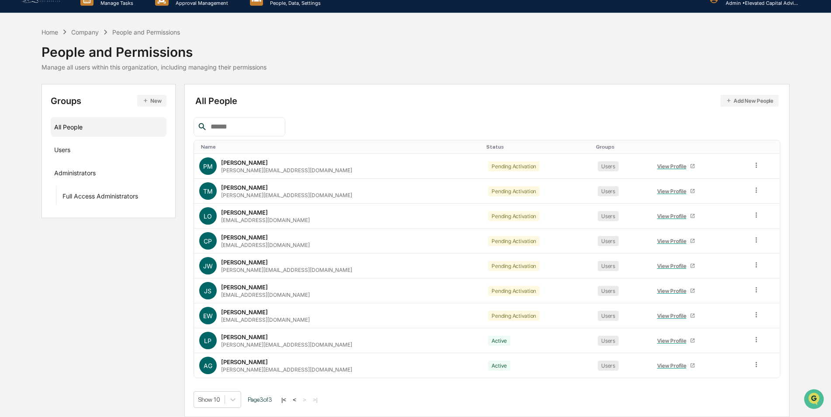
click at [744, 103] on button "Add New People" at bounding box center [750, 101] width 58 height 12
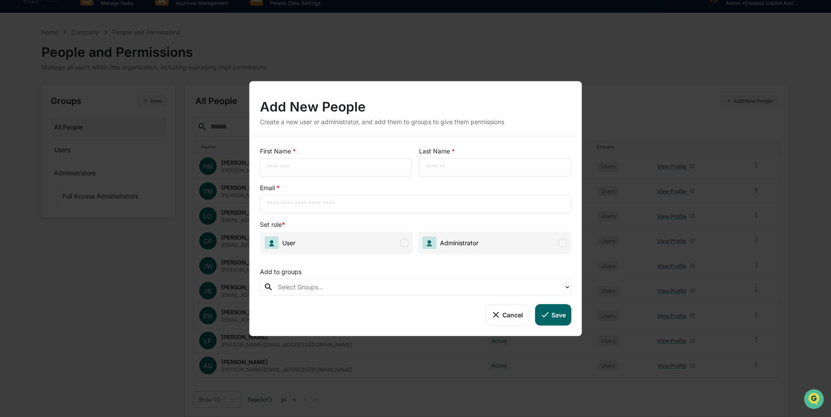
click at [322, 167] on input "text" at bounding box center [336, 167] width 139 height 9
type input "******"
type input "*******"
click at [340, 202] on input "text" at bounding box center [416, 204] width 298 height 9
click at [367, 200] on input "text" at bounding box center [416, 204] width 298 height 9
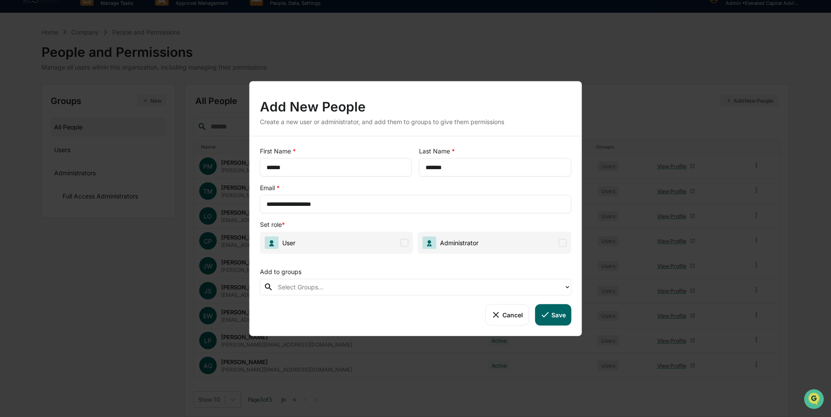
type input "**********"
click at [403, 244] on span at bounding box center [405, 243] width 8 height 8
click at [415, 315] on div "Cancel Save" at bounding box center [416, 314] width 312 height 21
click at [396, 287] on div at bounding box center [419, 287] width 282 height 10
click at [407, 270] on div "Add to groups" at bounding box center [416, 270] width 312 height 18
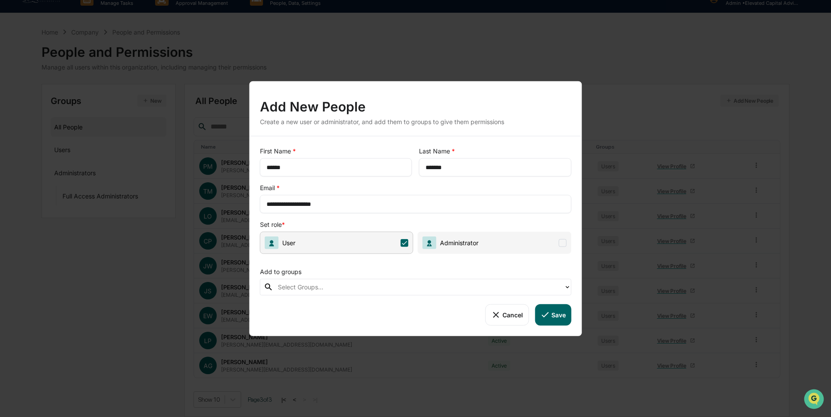
click at [555, 314] on button "Save" at bounding box center [553, 314] width 36 height 21
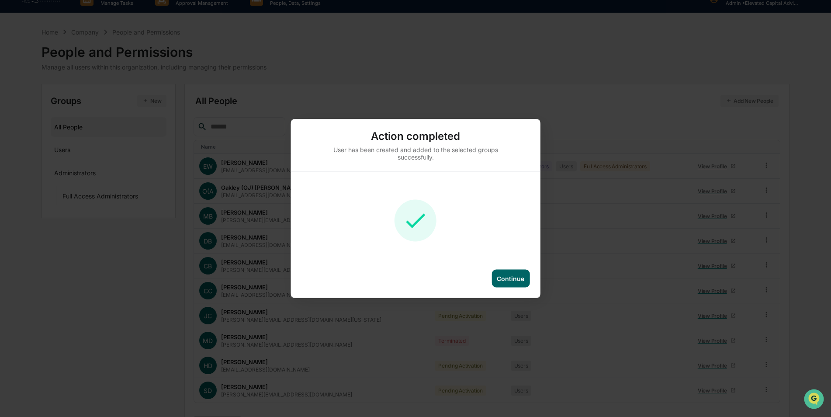
click at [509, 276] on div "Continue" at bounding box center [511, 278] width 28 height 7
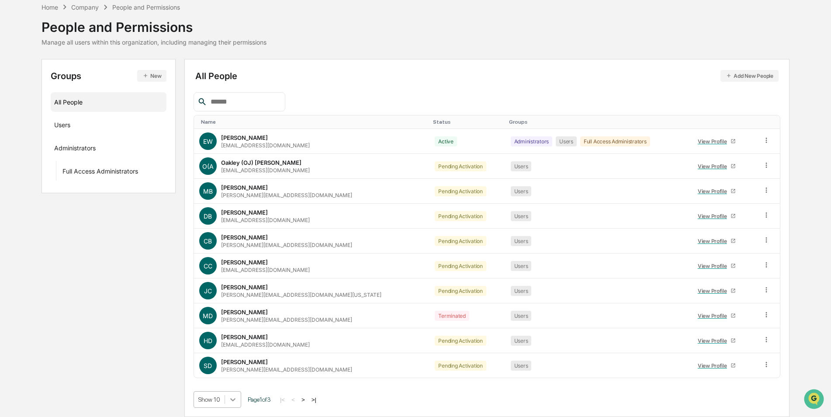
scroll to position [107, 0]
click at [229, 400] on body "Calendar Manage Tasks Reviews Approval Management Company People, Data, Setting…" at bounding box center [415, 189] width 831 height 456
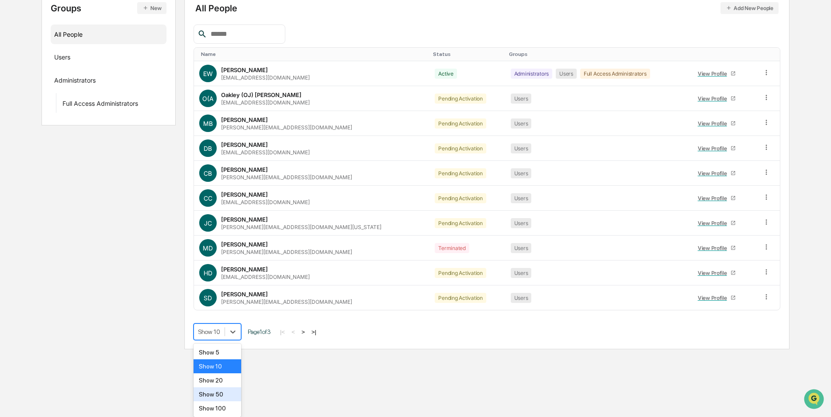
click at [222, 393] on div "Show 50" at bounding box center [218, 394] width 48 height 14
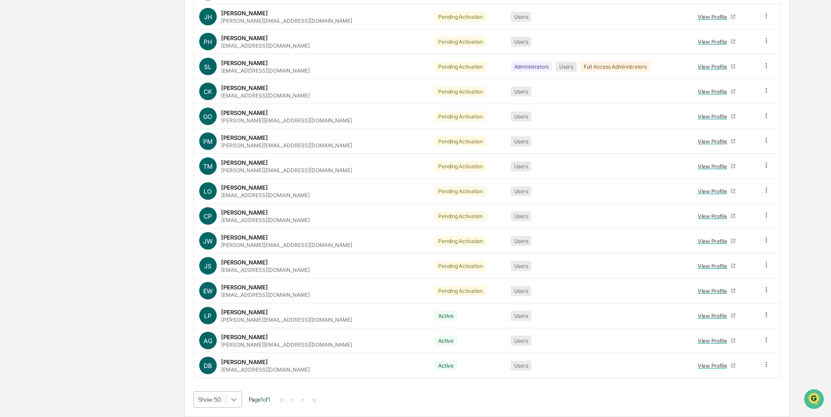
scroll to position [605, 0]
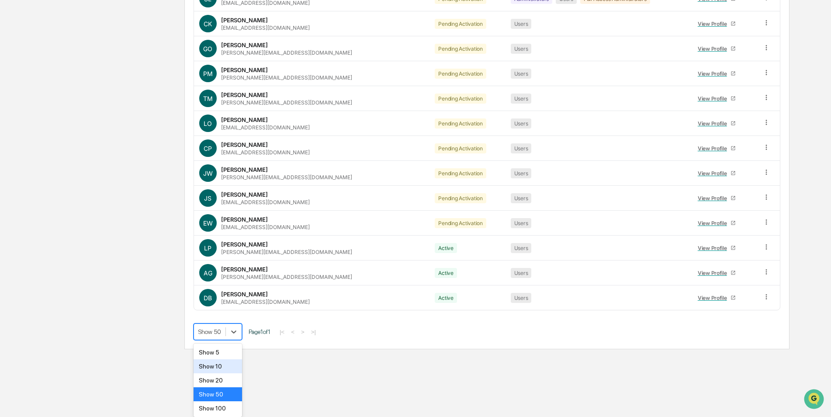
click at [215, 364] on div "Show 10" at bounding box center [218, 366] width 49 height 14
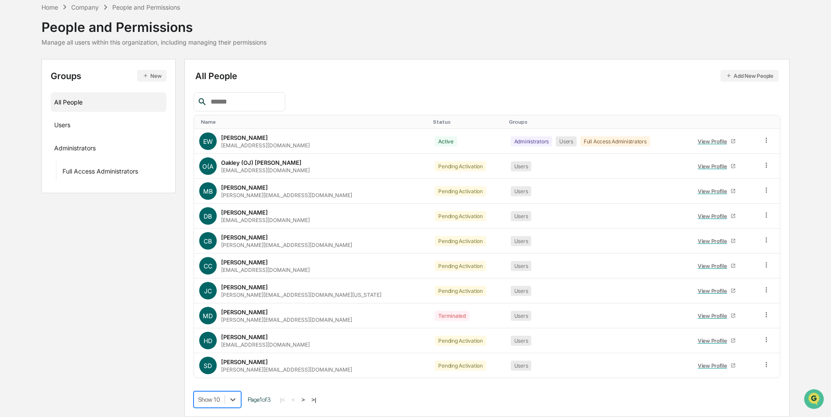
click at [316, 399] on button ">|" at bounding box center [314, 399] width 10 height 7
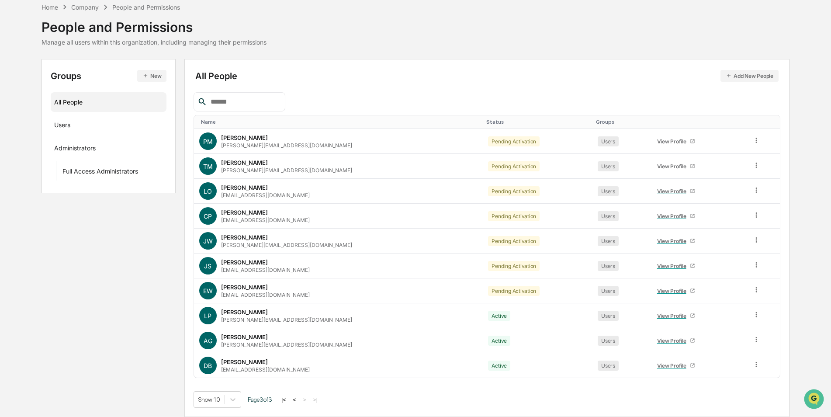
click at [298, 399] on button "<" at bounding box center [294, 399] width 9 height 7
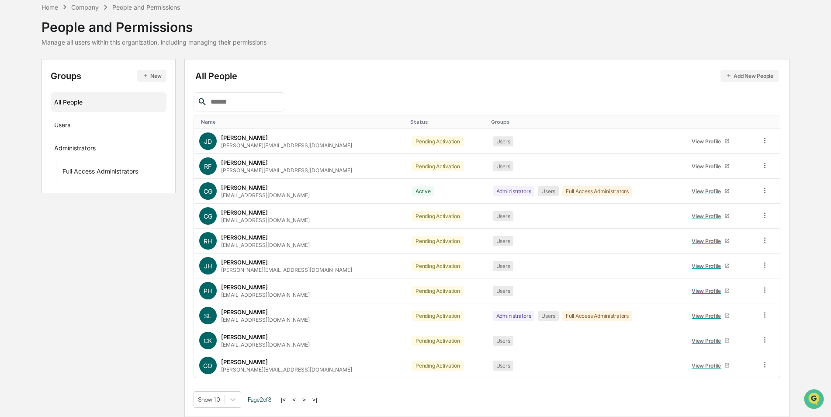
click at [298, 399] on button "<" at bounding box center [294, 399] width 9 height 7
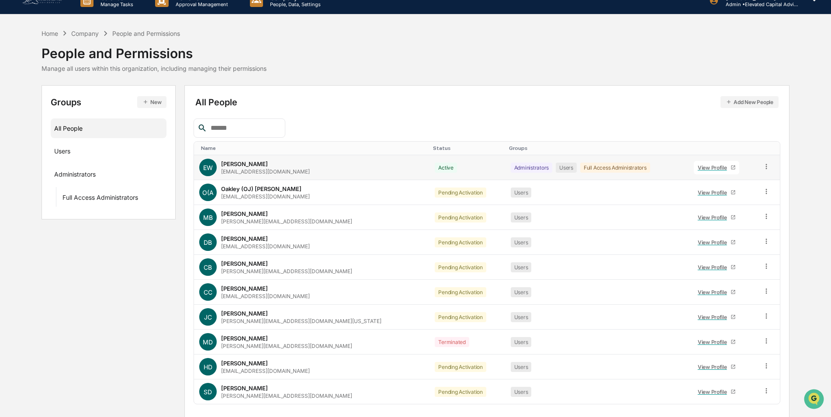
scroll to position [0, 0]
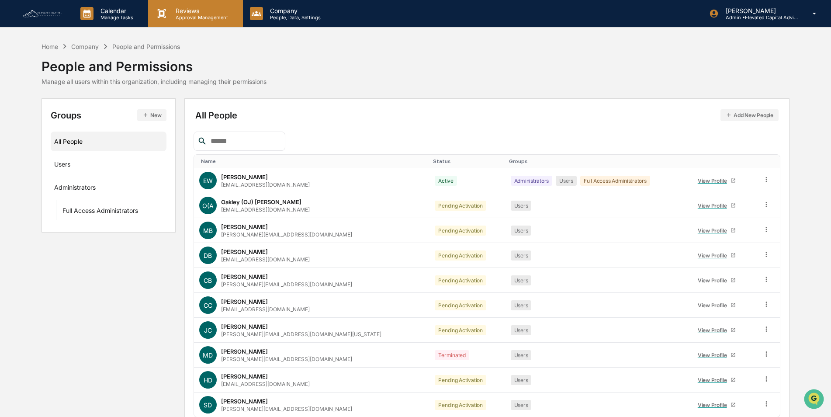
click at [189, 13] on p "Reviews" at bounding box center [201, 10] width 64 height 7
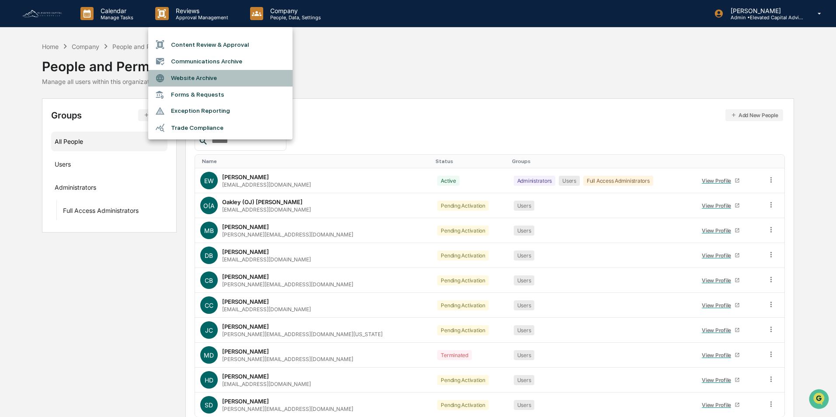
click at [187, 77] on li "Website Archive" at bounding box center [220, 78] width 144 height 17
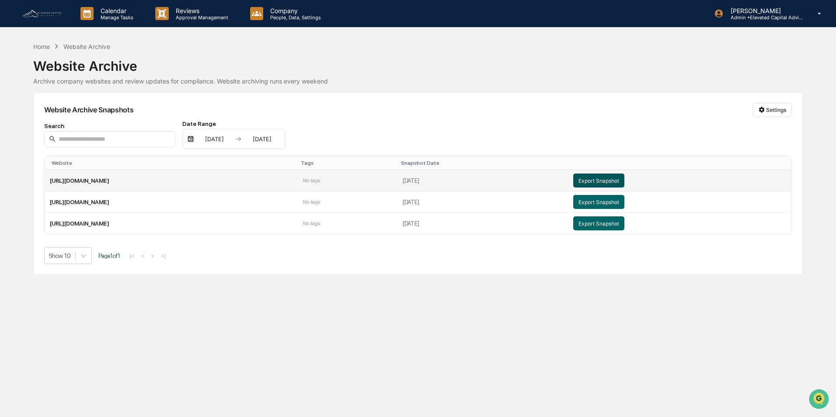
click at [620, 181] on button "Export Snapshot" at bounding box center [598, 180] width 51 height 14
click at [528, 72] on div "Website Archive" at bounding box center [417, 62] width 769 height 23
click at [280, 8] on p "Company" at bounding box center [294, 10] width 62 height 7
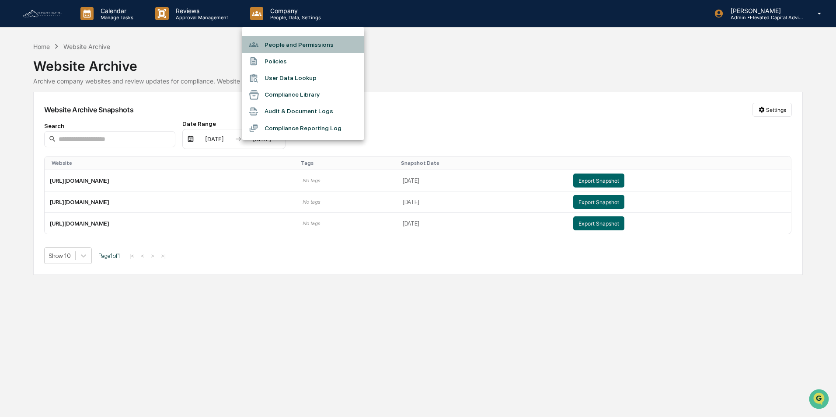
click at [298, 46] on li "People and Permissions" at bounding box center [303, 44] width 122 height 17
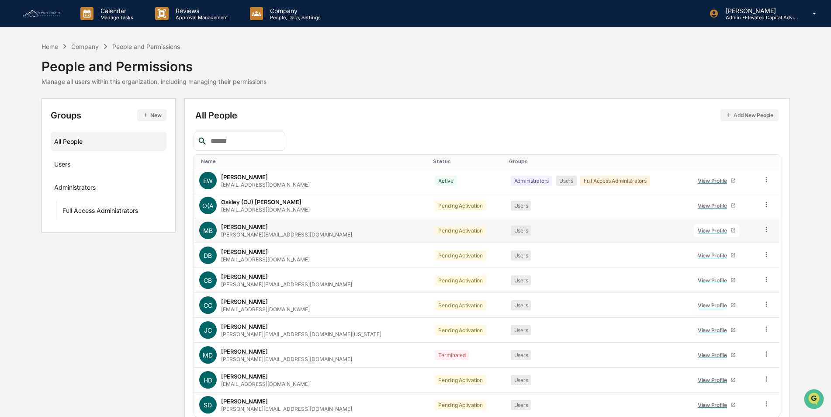
click at [763, 232] on icon at bounding box center [767, 229] width 8 height 8
click at [726, 259] on div "Change Status" at bounding box center [727, 261] width 73 height 10
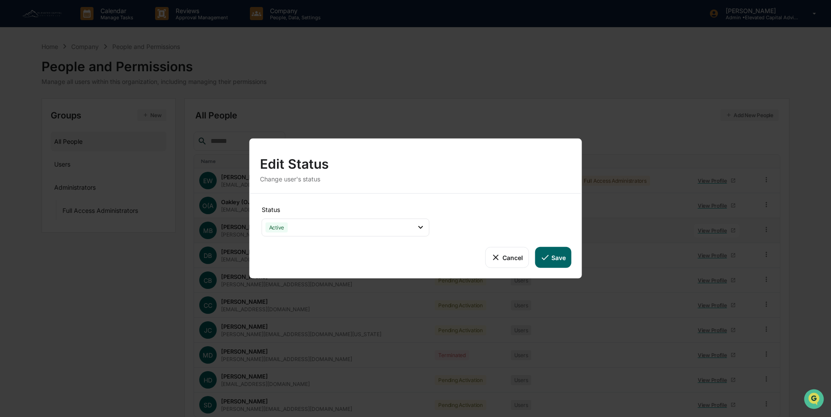
click at [550, 259] on icon at bounding box center [545, 258] width 10 height 10
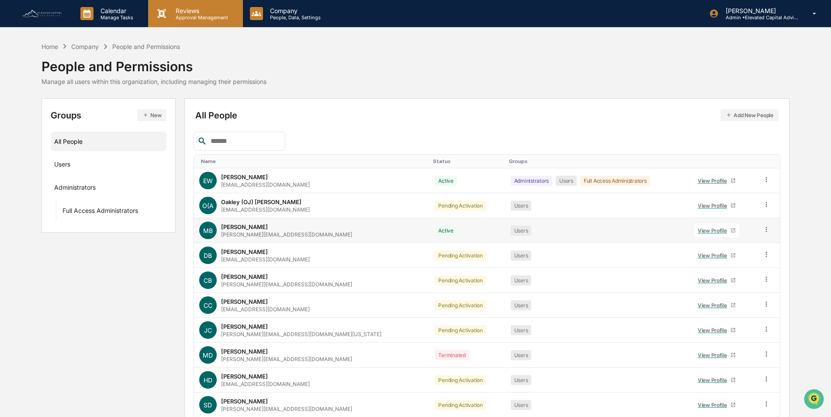
click at [191, 14] on p "Reviews" at bounding box center [201, 10] width 64 height 7
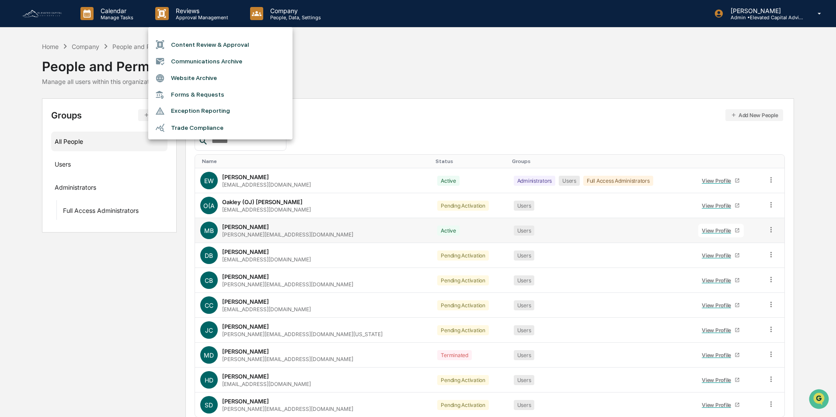
click at [190, 77] on li "Website Archive" at bounding box center [220, 78] width 144 height 17
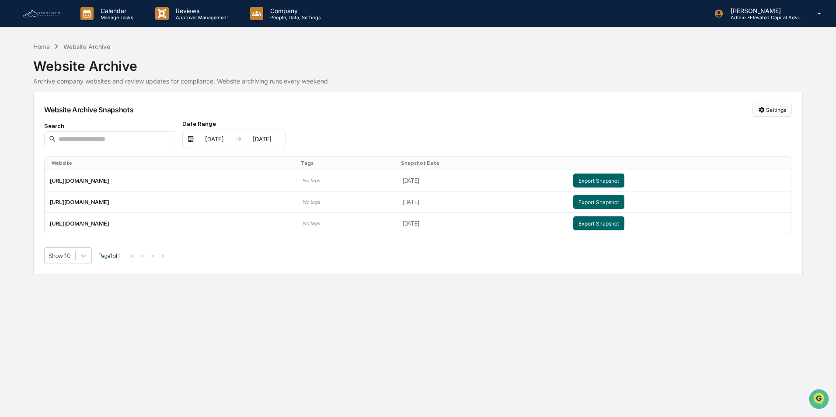
click at [767, 109] on html "Calendar Manage Tasks Reviews Approval Management Company People, Data, Setting…" at bounding box center [418, 208] width 836 height 417
click at [773, 128] on div "Manage Archived Websites" at bounding box center [774, 128] width 98 height 14
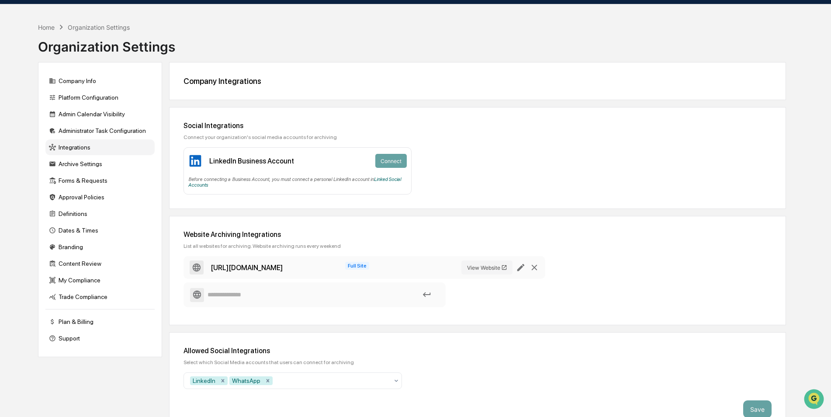
scroll to position [42, 0]
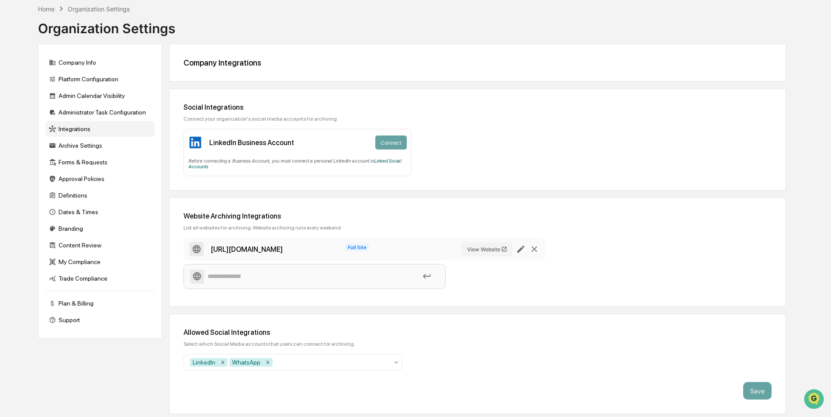
click at [264, 274] on input at bounding box center [314, 276] width 249 height 15
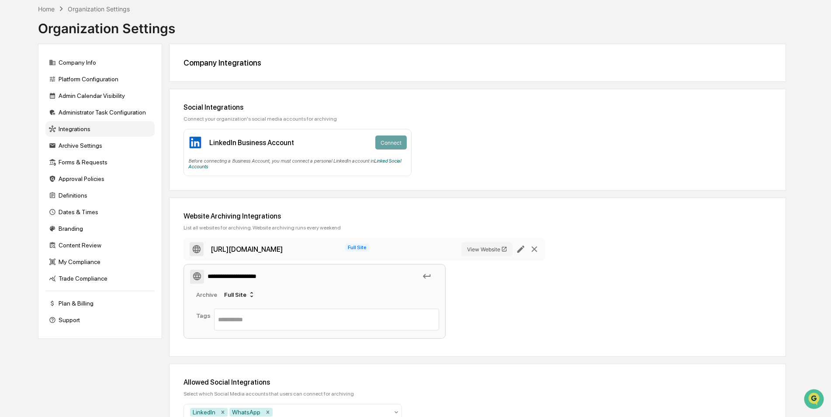
type input "**********"
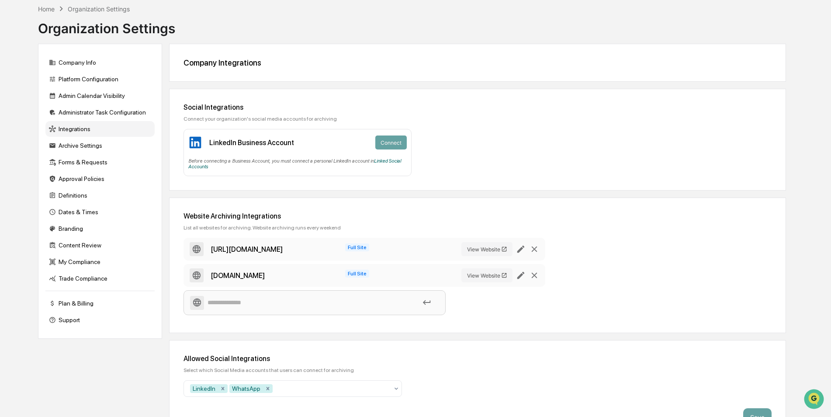
scroll to position [65, 0]
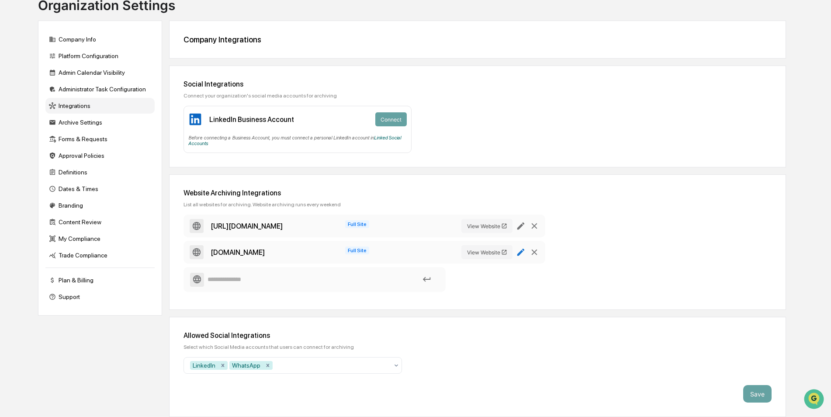
click at [521, 251] on icon at bounding box center [520, 252] width 7 height 7
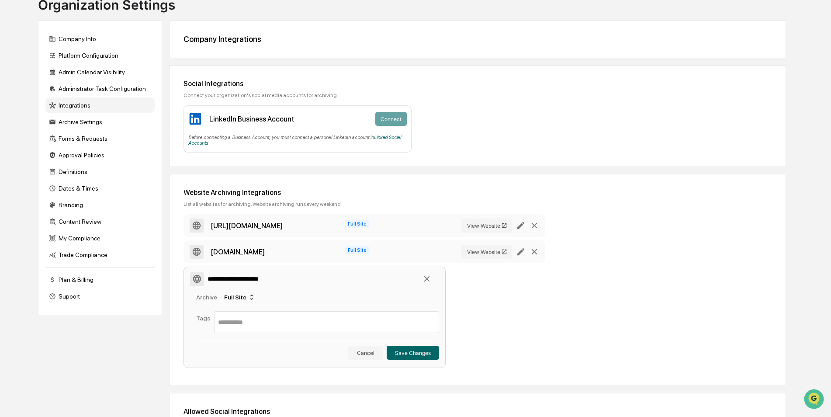
click at [208, 280] on input "**********" at bounding box center [314, 278] width 249 height 15
type input "**********"
click at [402, 351] on button "Save Changes" at bounding box center [413, 353] width 52 height 14
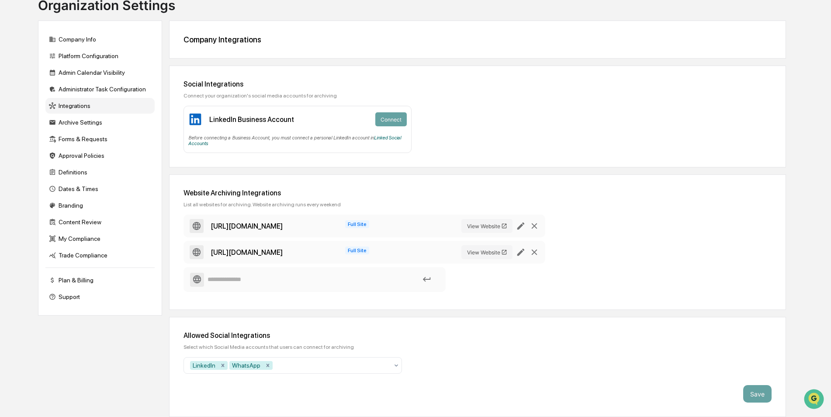
click at [268, 279] on input at bounding box center [314, 279] width 249 height 15
paste input "**********"
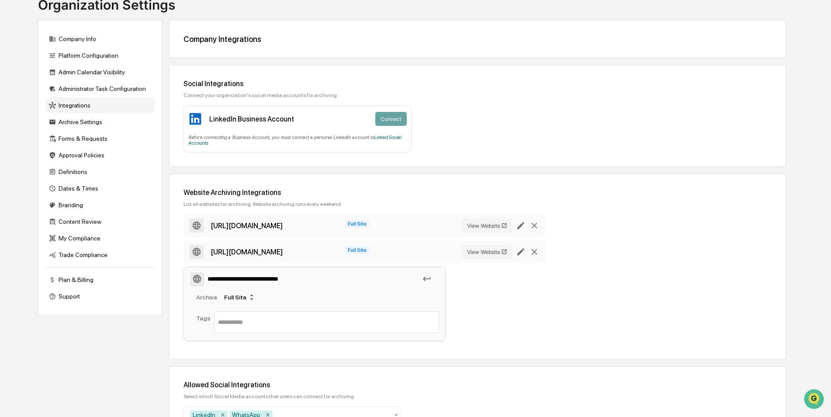
type input "**********"
click at [427, 279] on icon at bounding box center [427, 279] width 8 height 5
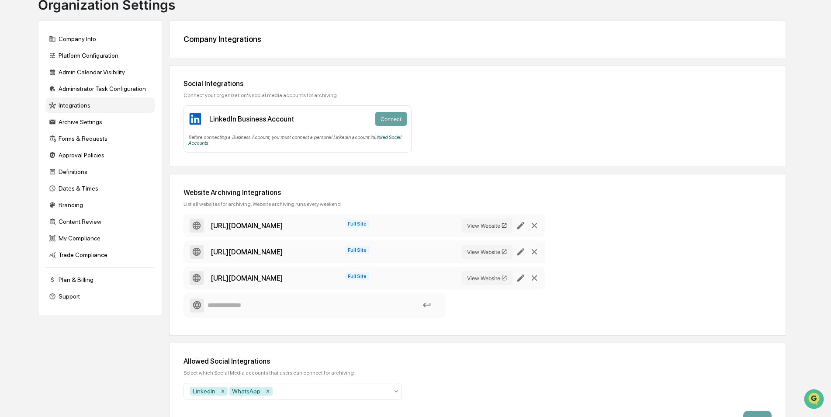
click at [258, 303] on input at bounding box center [314, 305] width 249 height 15
paste input "**********"
type input "**********"
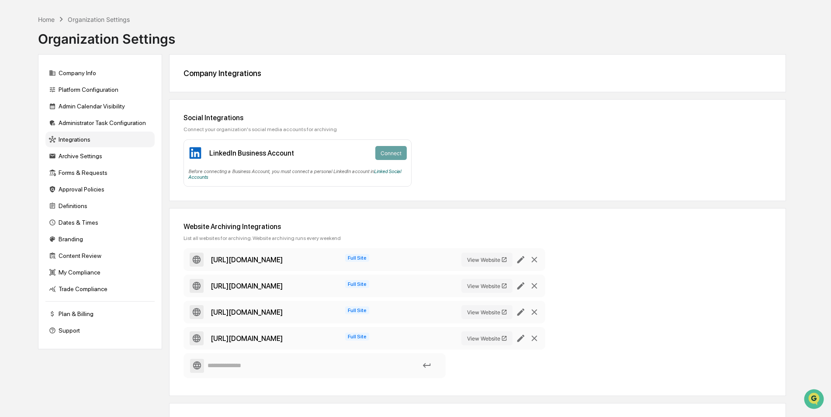
scroll to position [0, 0]
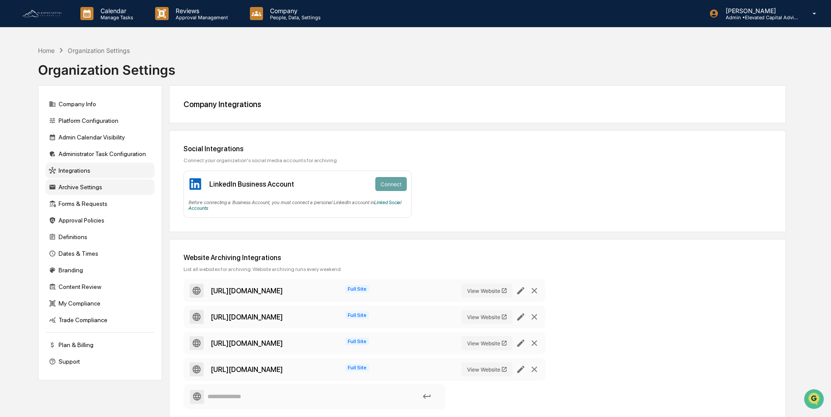
click at [88, 187] on div "Archive Settings" at bounding box center [99, 187] width 109 height 16
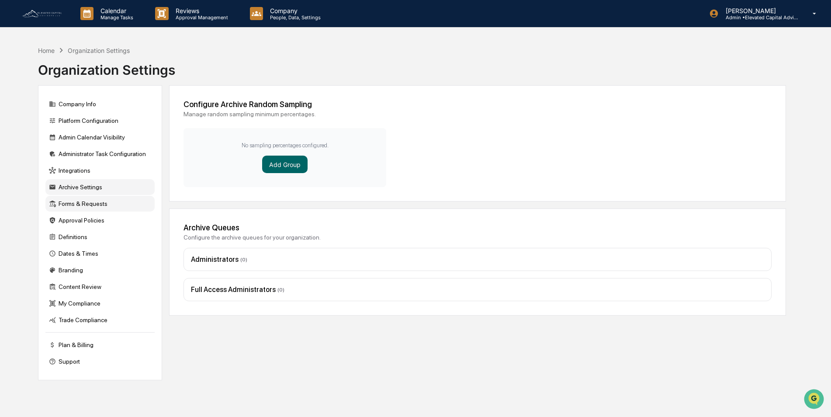
click at [79, 204] on div "Forms & Requests" at bounding box center [99, 204] width 109 height 16
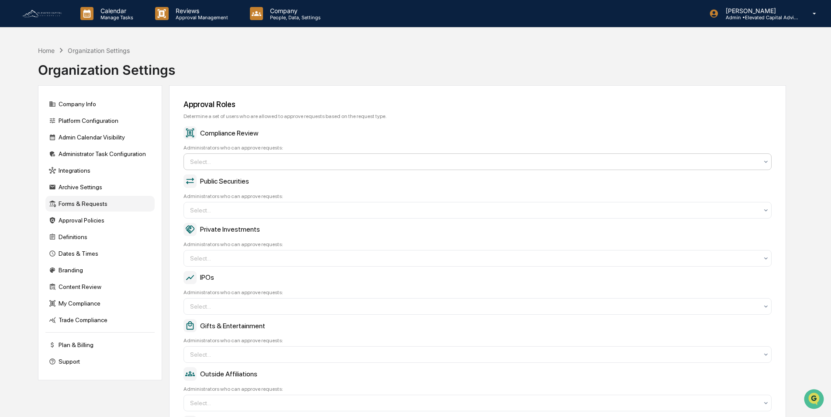
click at [280, 161] on div at bounding box center [474, 161] width 568 height 9
click at [356, 91] on div "Approval Roles Determine a set of users who are allowed to approve requests bas…" at bounding box center [477, 279] width 617 height 389
click at [234, 163] on div at bounding box center [474, 161] width 568 height 9
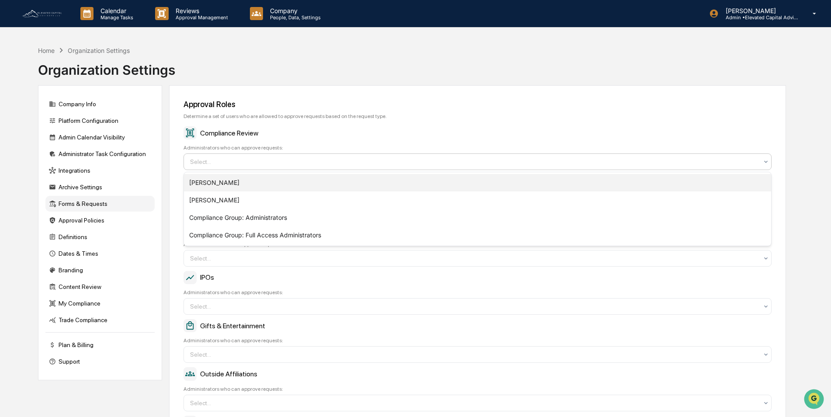
click at [210, 183] on div "[PERSON_NAME]" at bounding box center [477, 182] width 587 height 17
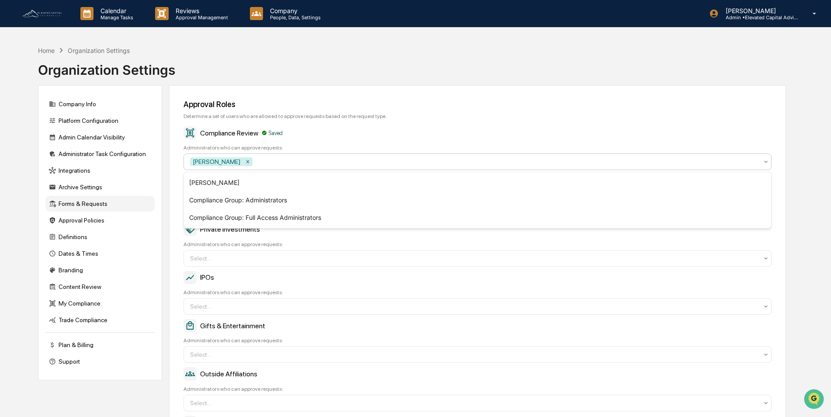
click at [325, 135] on div "Compliance Review Saved" at bounding box center [478, 132] width 588 height 13
click at [267, 210] on div at bounding box center [474, 210] width 568 height 9
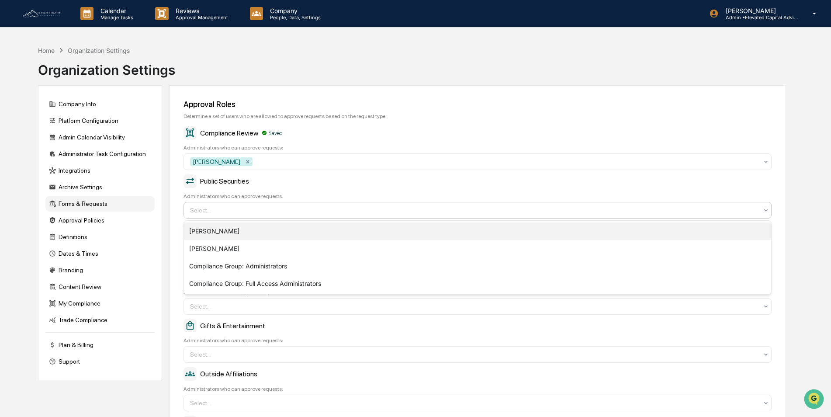
click at [243, 229] on div "[PERSON_NAME]" at bounding box center [477, 230] width 587 height 17
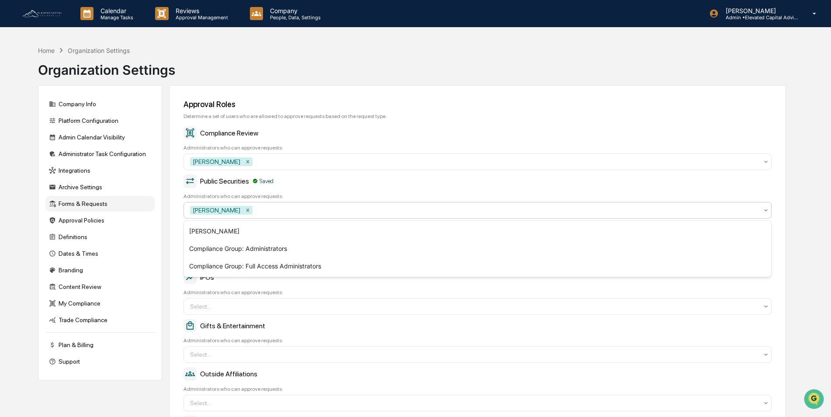
click at [333, 184] on div "Public Securities Saved" at bounding box center [478, 180] width 588 height 13
click at [241, 259] on div at bounding box center [474, 258] width 568 height 9
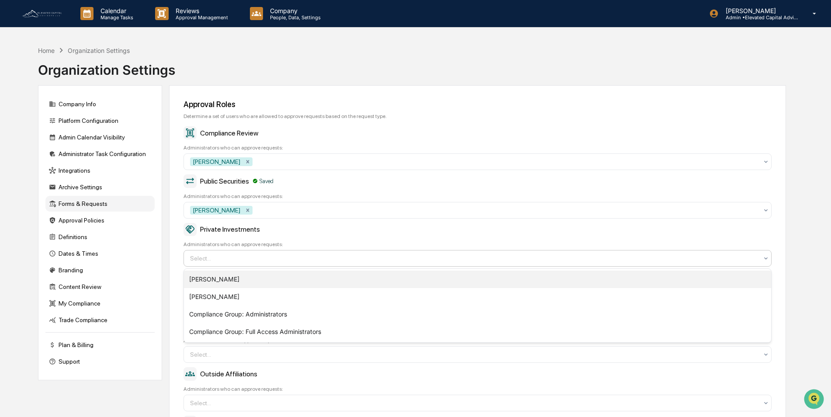
click at [229, 281] on div "[PERSON_NAME]" at bounding box center [477, 279] width 587 height 17
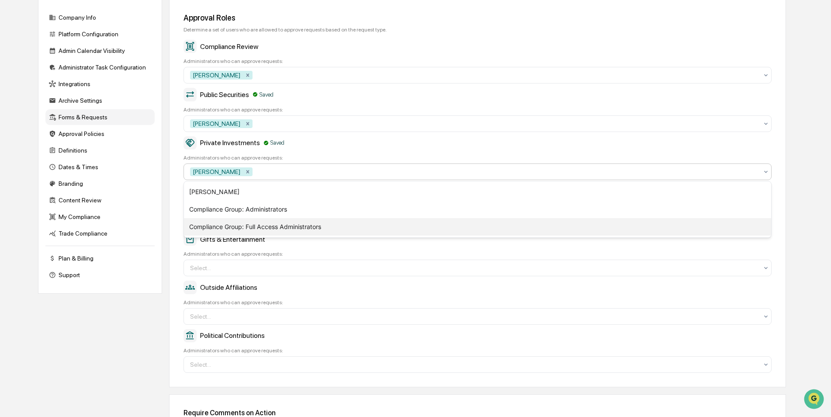
scroll to position [87, 0]
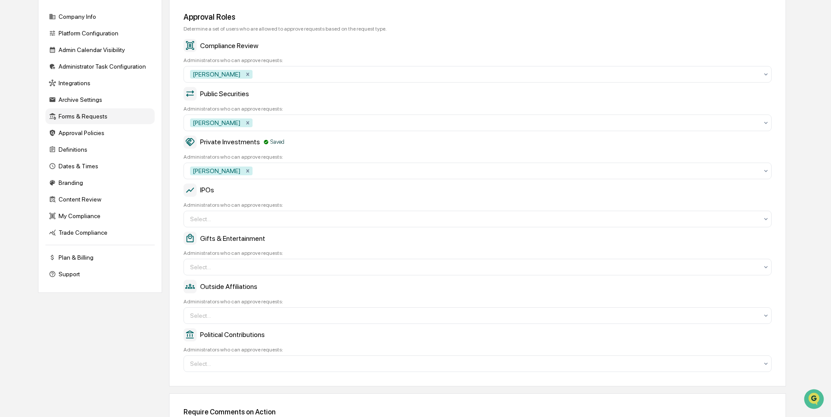
click at [177, 210] on div "Approval Roles Determine a set of users who are allowed to approve requests bas…" at bounding box center [477, 192] width 617 height 389
click at [224, 218] on div at bounding box center [474, 219] width 568 height 9
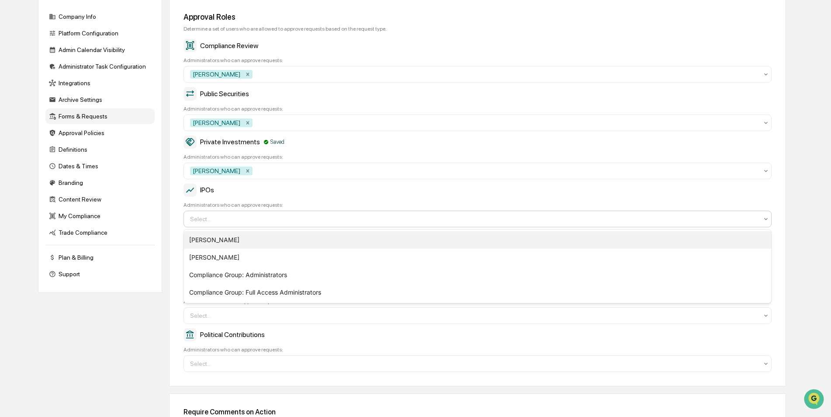
click at [225, 236] on div "[PERSON_NAME]" at bounding box center [477, 239] width 587 height 17
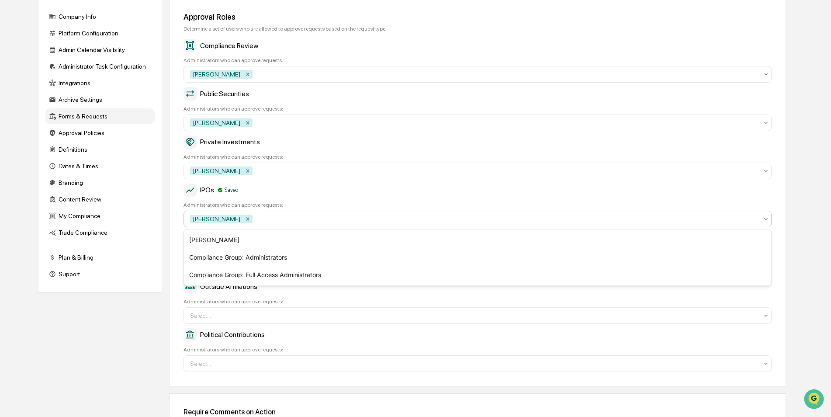
click at [175, 249] on div "Approval Roles Determine a set of users who are allowed to approve requests bas…" at bounding box center [477, 192] width 617 height 389
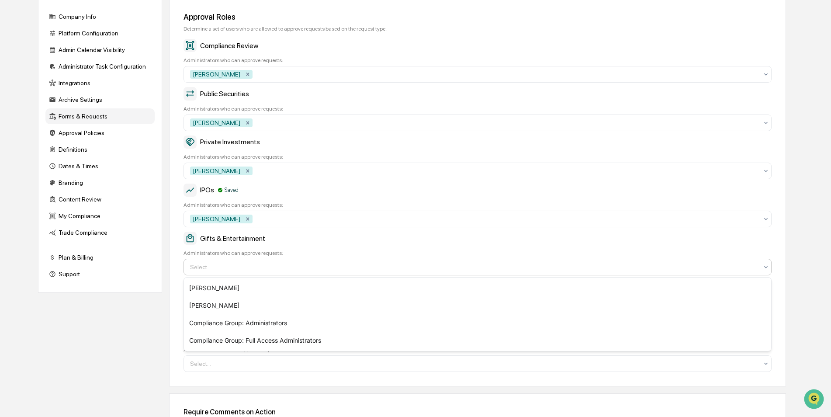
click at [236, 267] on div at bounding box center [474, 267] width 568 height 9
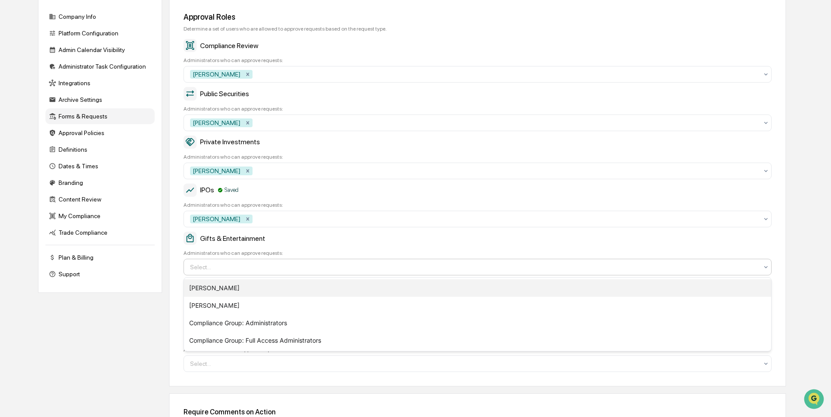
click at [215, 288] on div "[PERSON_NAME]" at bounding box center [477, 287] width 587 height 17
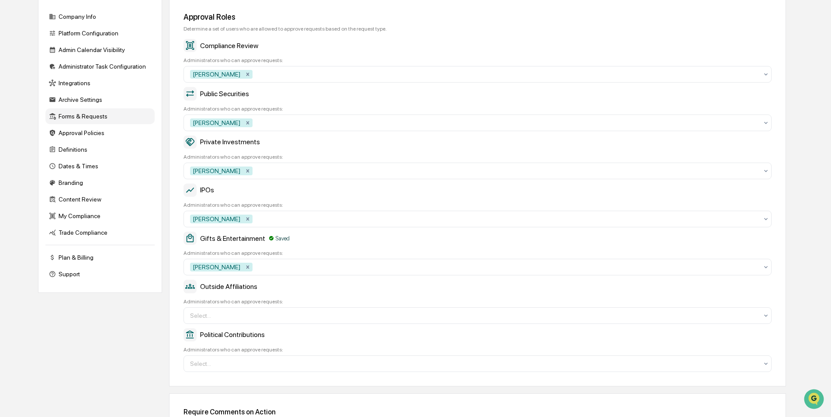
click at [170, 308] on div "Approval Roles Determine a set of users who are allowed to approve requests bas…" at bounding box center [477, 192] width 617 height 389
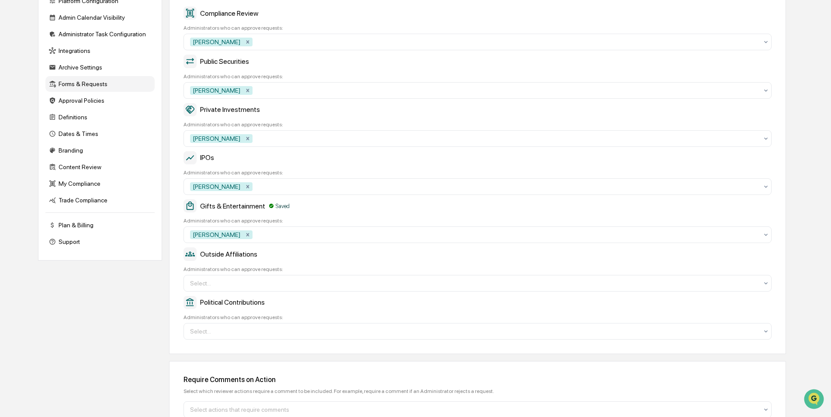
scroll to position [160, 0]
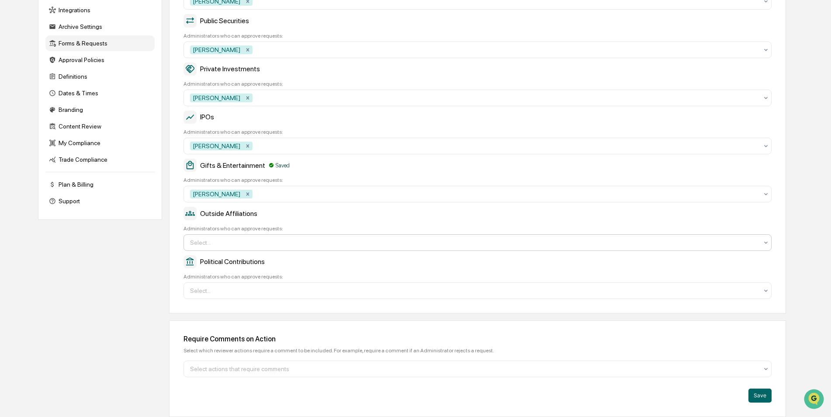
click at [233, 243] on div at bounding box center [474, 242] width 568 height 9
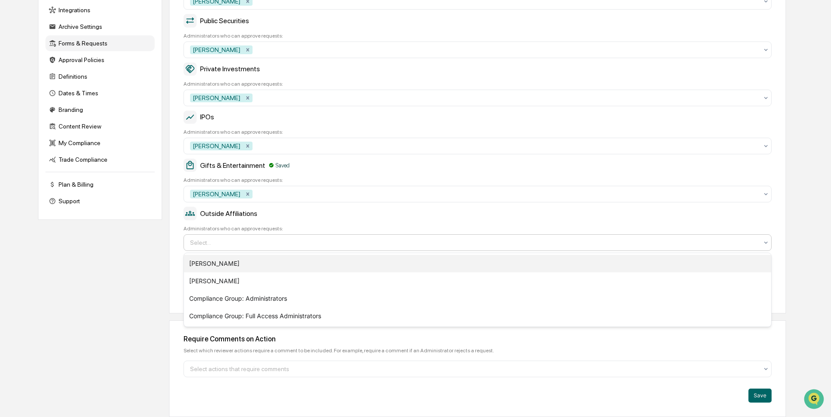
click at [226, 264] on div "[PERSON_NAME]" at bounding box center [477, 263] width 587 height 17
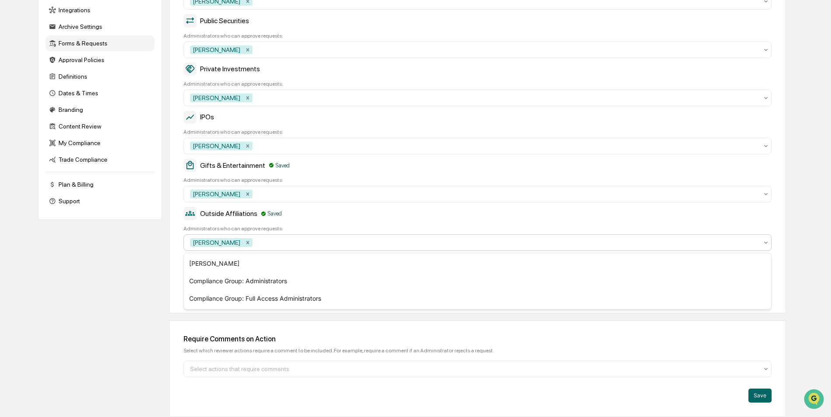
drag, startPoint x: 149, startPoint y: 280, endPoint x: 160, endPoint y: 280, distance: 10.1
click at [150, 280] on div "Company Info Platform Configuration Admin Calendar Visibility Administrator Tas…" at bounding box center [412, 171] width 748 height 492
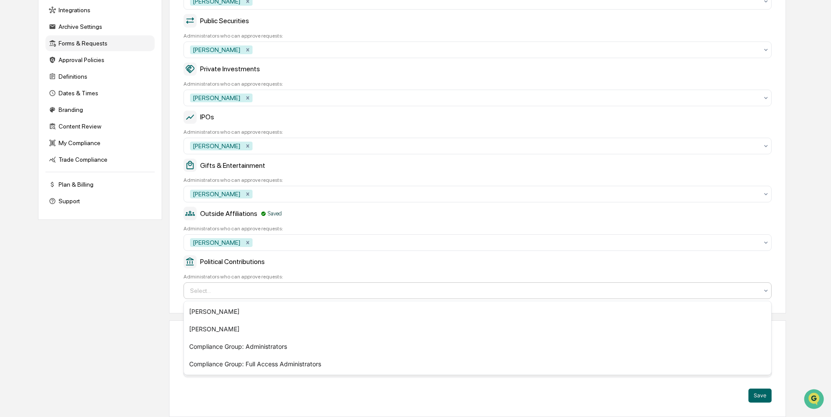
click at [240, 292] on div at bounding box center [474, 290] width 568 height 9
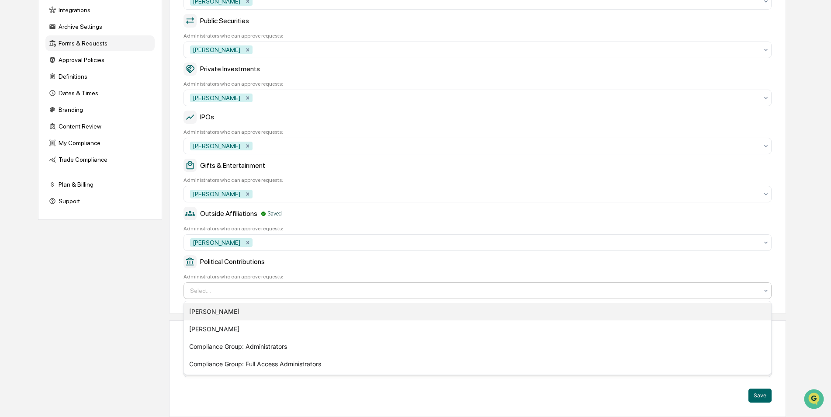
click at [233, 309] on div "[PERSON_NAME]" at bounding box center [477, 311] width 587 height 17
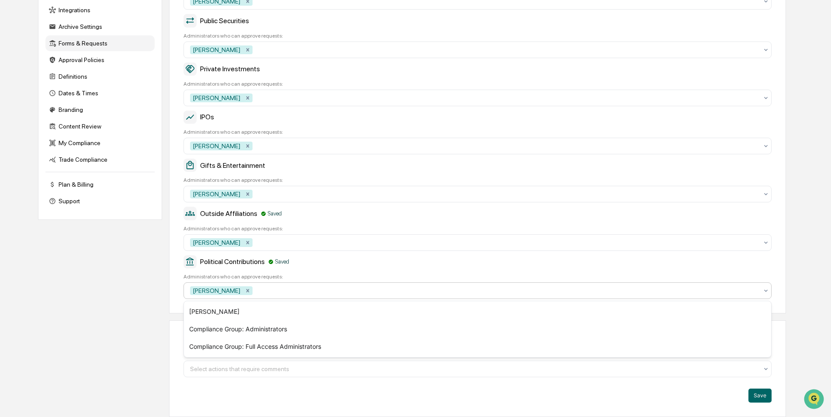
click at [156, 299] on div "Company Info Platform Configuration Admin Calendar Visibility Administrator Tas…" at bounding box center [412, 171] width 748 height 492
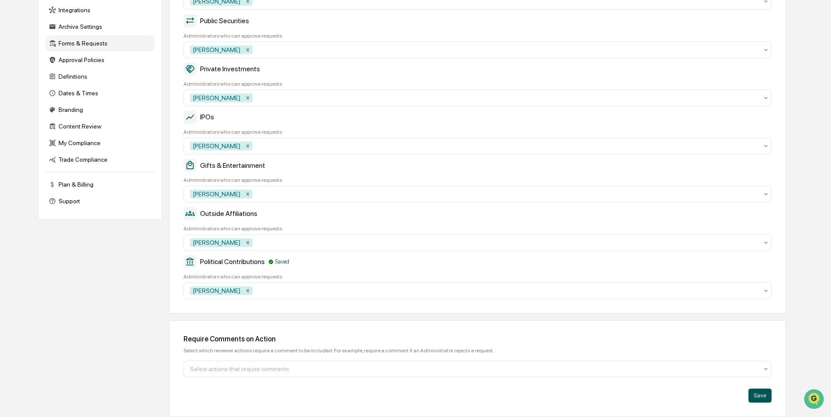
click at [760, 392] on button "Save" at bounding box center [760, 396] width 23 height 14
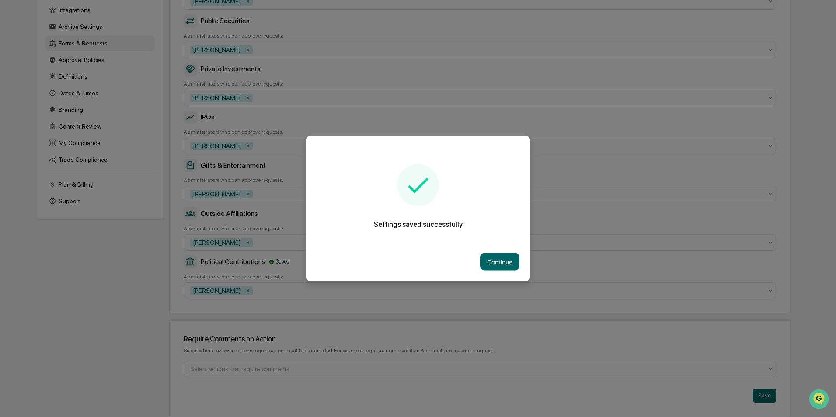
click at [498, 266] on button "Continue" at bounding box center [499, 261] width 39 height 17
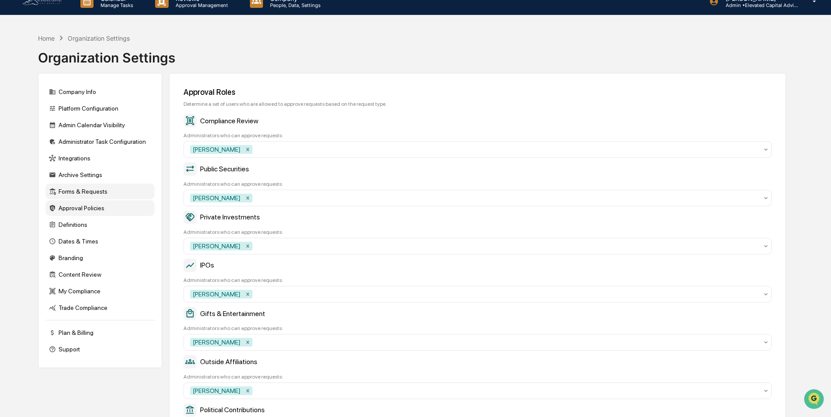
scroll to position [0, 0]
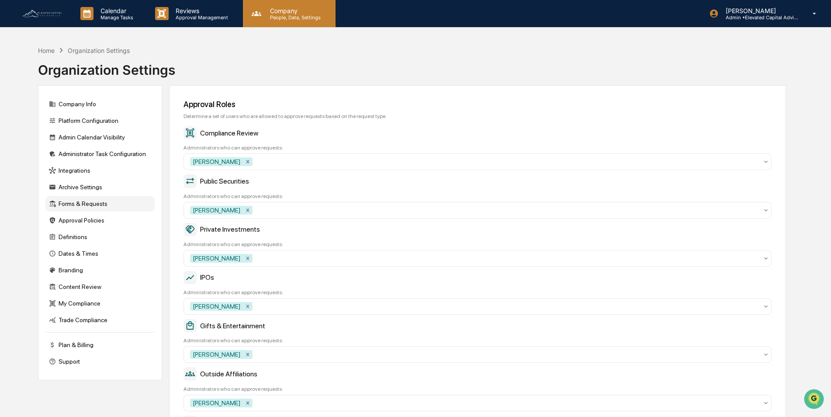
click at [279, 14] on p "People, Data, Settings" at bounding box center [294, 17] width 62 height 6
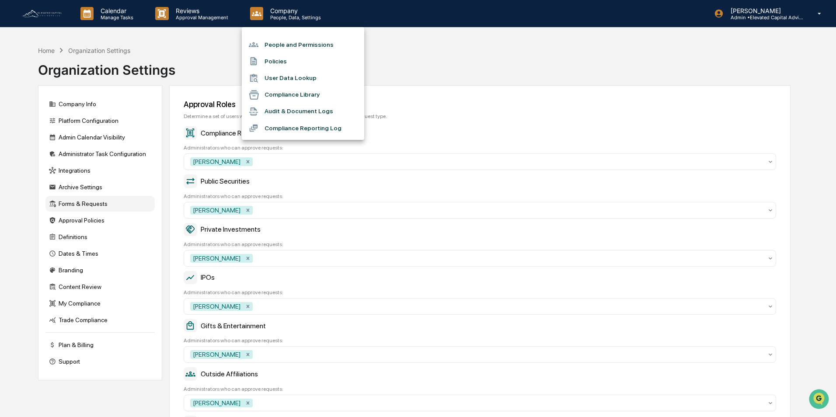
click at [488, 66] on div at bounding box center [418, 208] width 836 height 417
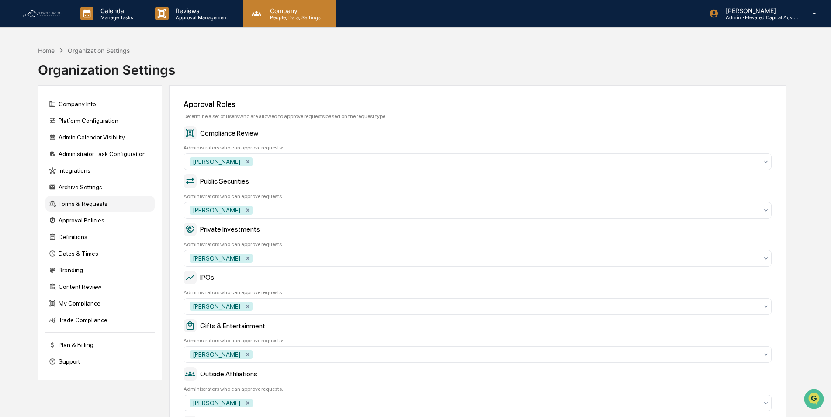
click at [290, 18] on p "People, Data, Settings" at bounding box center [294, 17] width 62 height 6
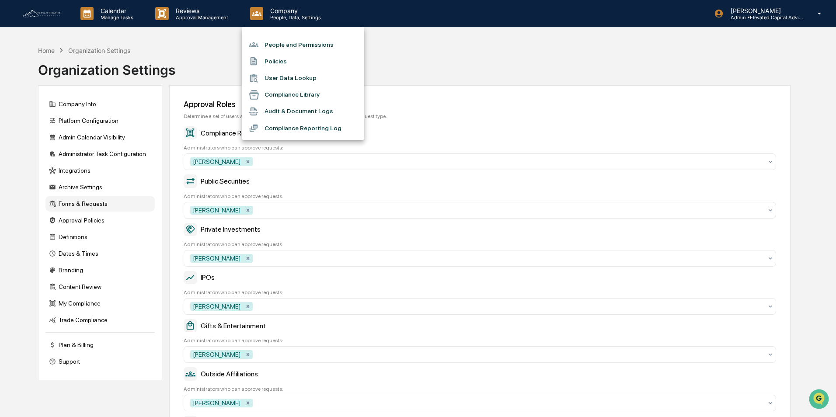
click at [298, 49] on li "People and Permissions" at bounding box center [303, 44] width 122 height 17
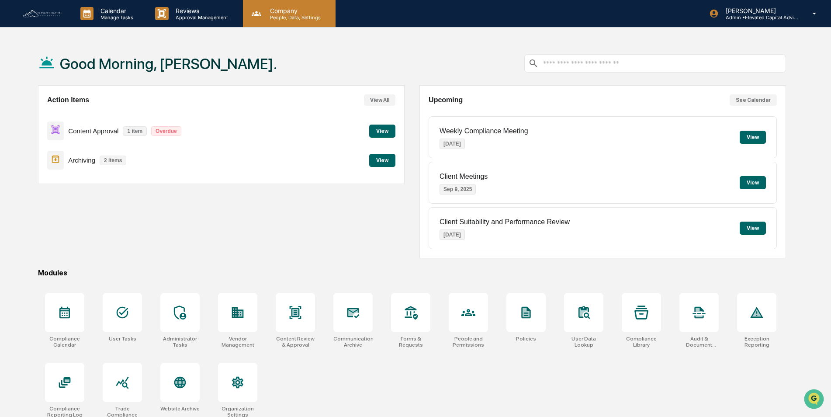
click at [283, 14] on p "People, Data, Settings" at bounding box center [294, 17] width 62 height 6
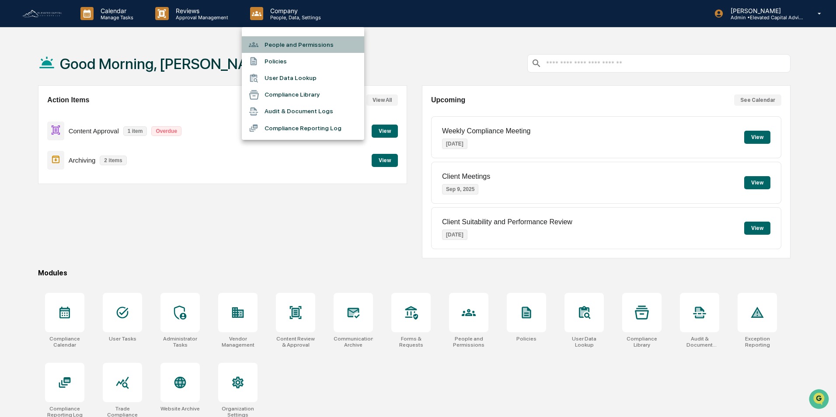
click at [289, 45] on li "People and Permissions" at bounding box center [303, 44] width 122 height 17
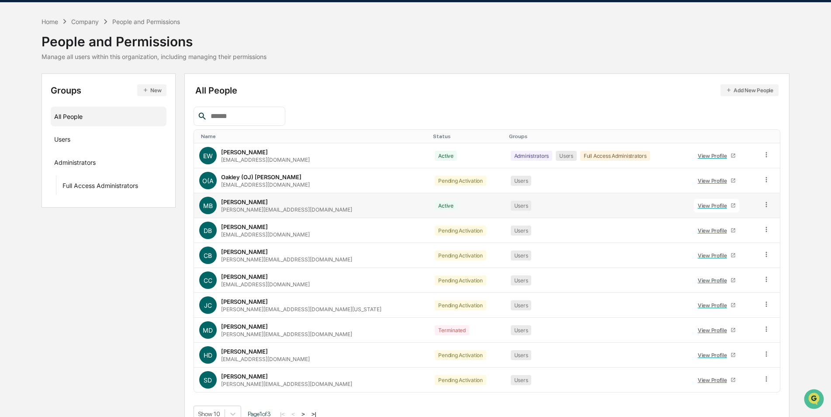
scroll to position [39, 0]
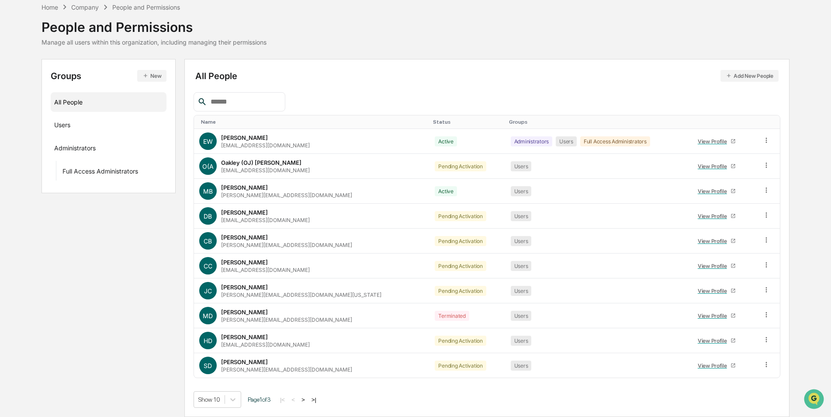
click at [306, 399] on button ">" at bounding box center [303, 399] width 9 height 7
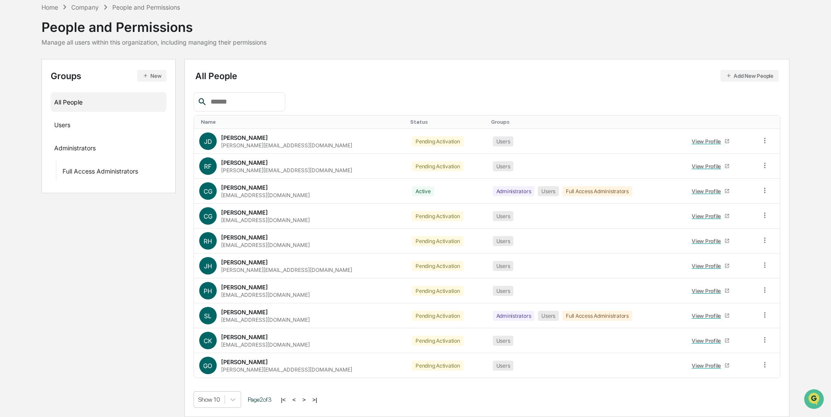
click at [306, 399] on button ">" at bounding box center [304, 399] width 9 height 7
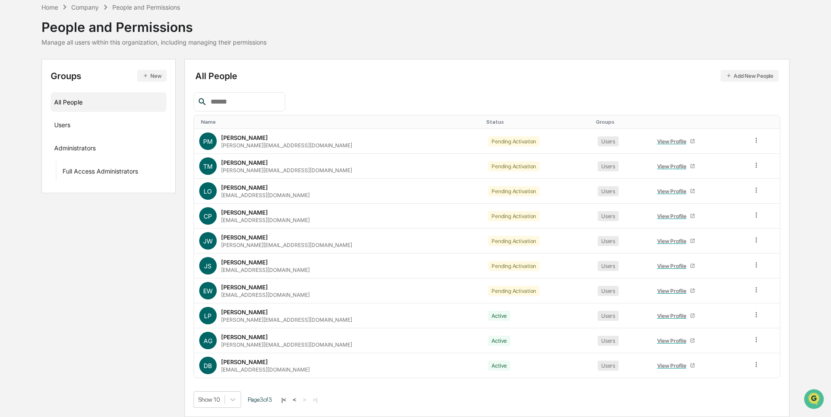
click at [298, 399] on button "<" at bounding box center [294, 399] width 9 height 7
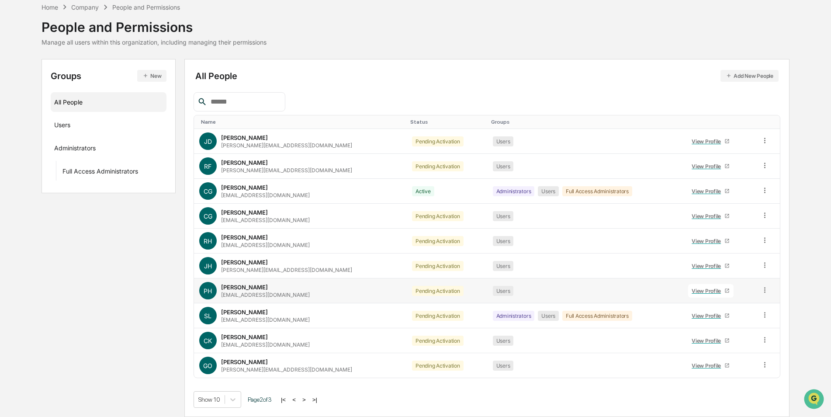
click at [761, 289] on icon at bounding box center [765, 290] width 8 height 8
click at [730, 322] on div "Change Status" at bounding box center [726, 321] width 73 height 10
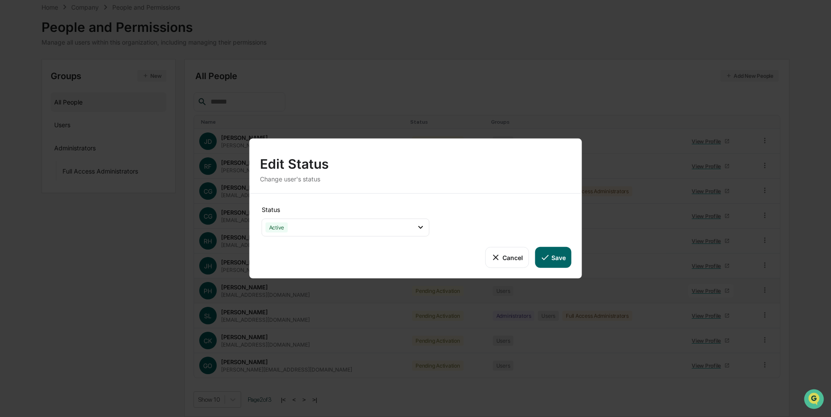
click at [552, 256] on button "Save" at bounding box center [553, 257] width 36 height 21
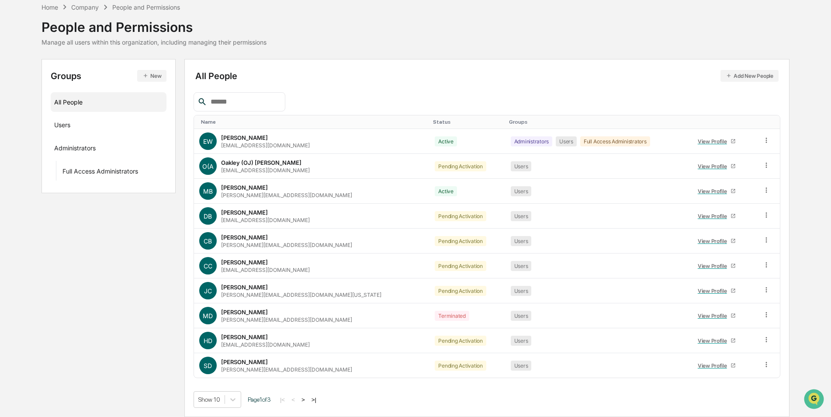
click at [307, 398] on button ">" at bounding box center [303, 399] width 9 height 7
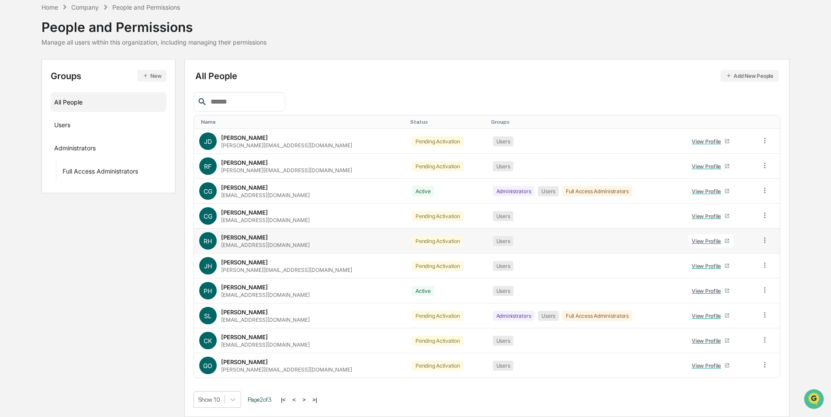
click at [764, 239] on icon at bounding box center [765, 240] width 8 height 8
click at [724, 274] on div "Change Status" at bounding box center [726, 272] width 73 height 10
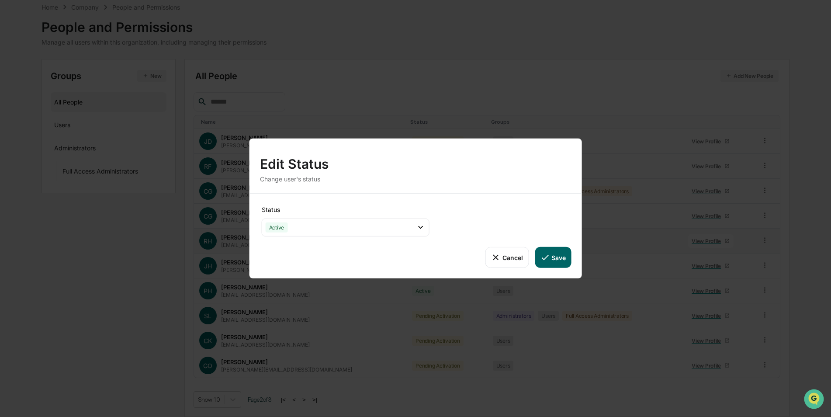
click at [547, 253] on icon at bounding box center [545, 258] width 10 height 10
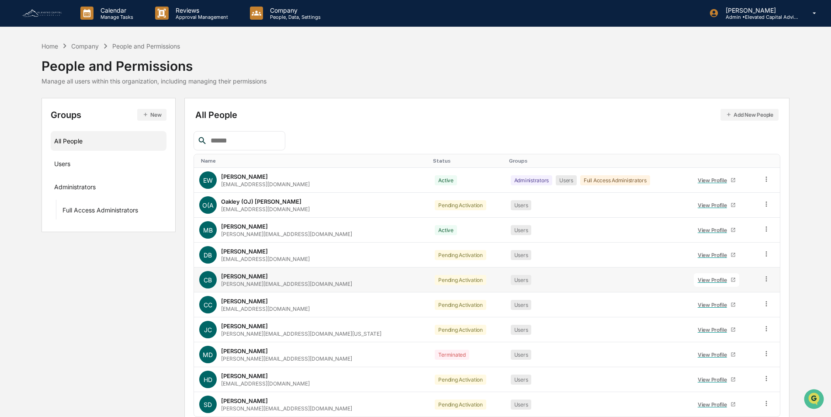
scroll to position [0, 0]
